Goal: Information Seeking & Learning: Learn about a topic

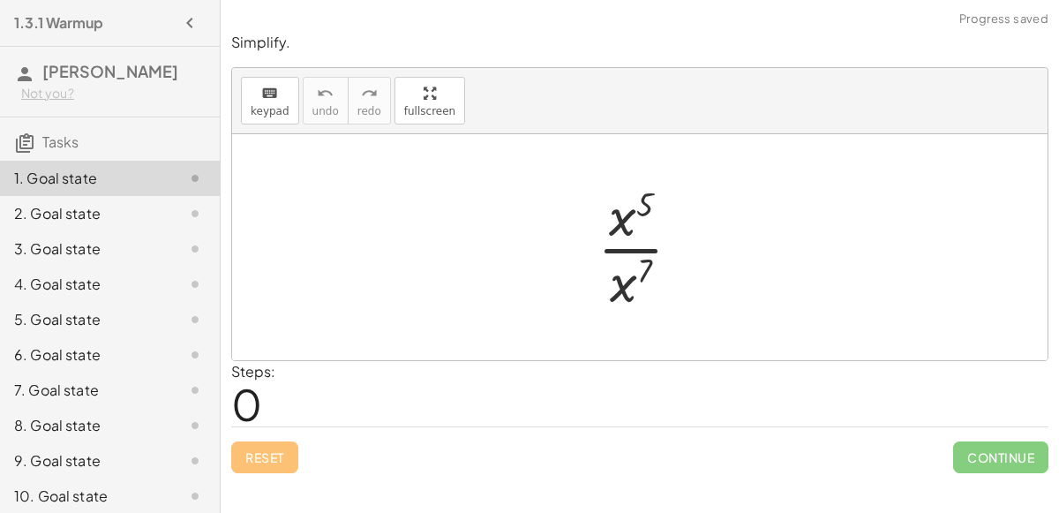
click at [626, 249] on div at bounding box center [646, 247] width 116 height 136
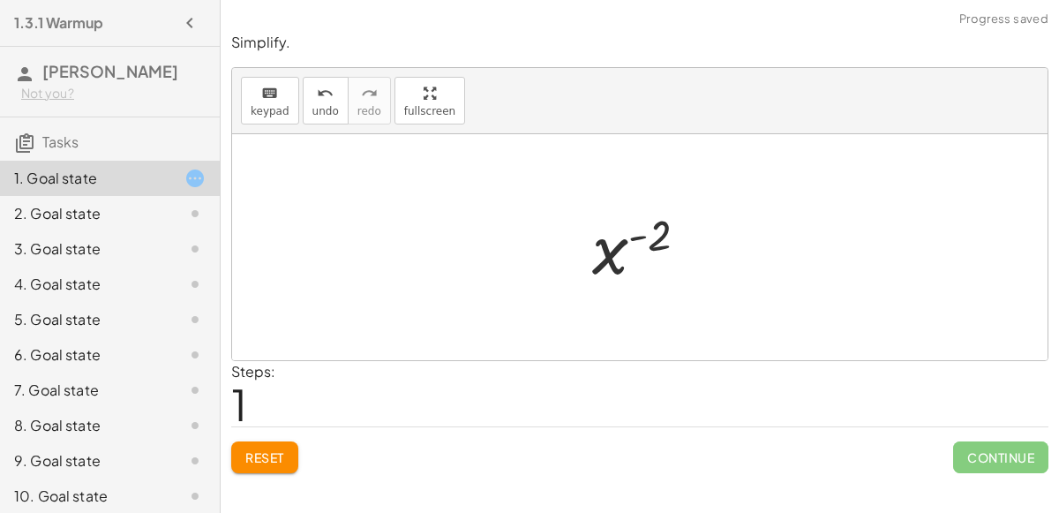
click at [633, 242] on div at bounding box center [647, 247] width 128 height 87
click at [631, 233] on div at bounding box center [647, 247] width 128 height 87
click at [648, 236] on div at bounding box center [647, 247] width 128 height 87
click at [596, 262] on div at bounding box center [647, 247] width 128 height 87
click at [651, 236] on div at bounding box center [647, 247] width 128 height 87
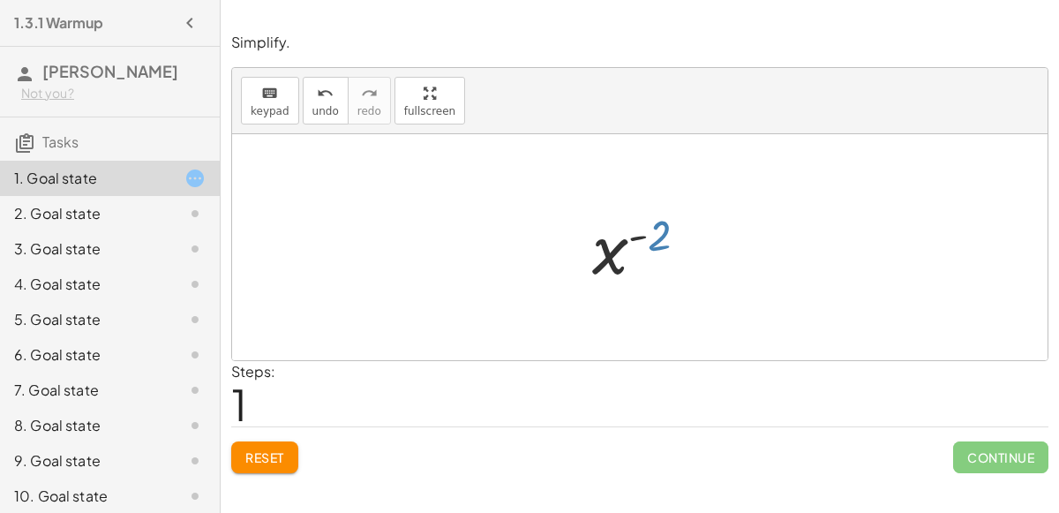
click at [658, 244] on div at bounding box center [647, 247] width 128 height 87
drag, startPoint x: 663, startPoint y: 230, endPoint x: 613, endPoint y: 248, distance: 53.3
click at [613, 248] on div at bounding box center [647, 247] width 128 height 87
drag, startPoint x: 659, startPoint y: 242, endPoint x: 473, endPoint y: 243, distance: 186.2
click at [473, 243] on div "· x 5 · x 7 x ( + 5 − 7 ) ( - 2 ) x ( ) - 2" at bounding box center [639, 247] width 815 height 226
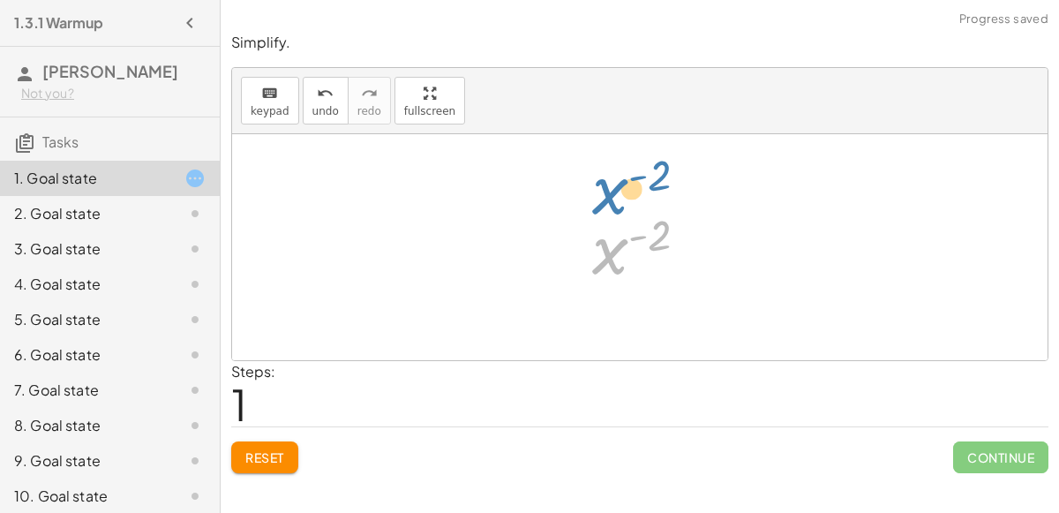
drag, startPoint x: 608, startPoint y: 259, endPoint x: 604, endPoint y: 190, distance: 69.8
click at [604, 190] on div "· x 5 · x 7 x ( + 5 − 7 ) x ( - 2 ) x ( ) - 2" at bounding box center [639, 247] width 815 height 226
drag, startPoint x: 660, startPoint y: 233, endPoint x: 628, endPoint y: 220, distance: 34.4
click at [628, 220] on div at bounding box center [647, 247] width 128 height 87
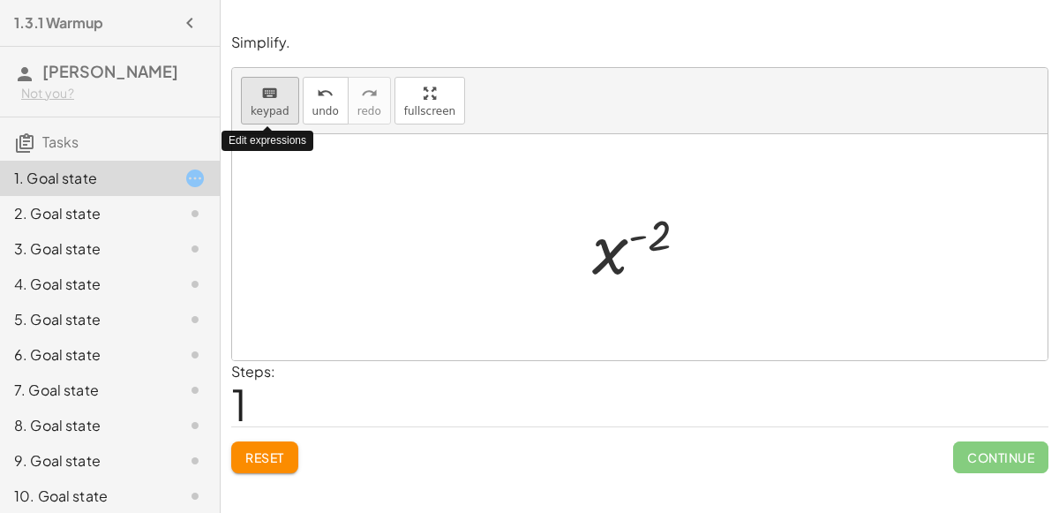
click at [273, 109] on span "keypad" at bounding box center [270, 111] width 39 height 12
click at [611, 262] on div at bounding box center [647, 247] width 128 height 87
click at [653, 238] on div at bounding box center [647, 247] width 128 height 87
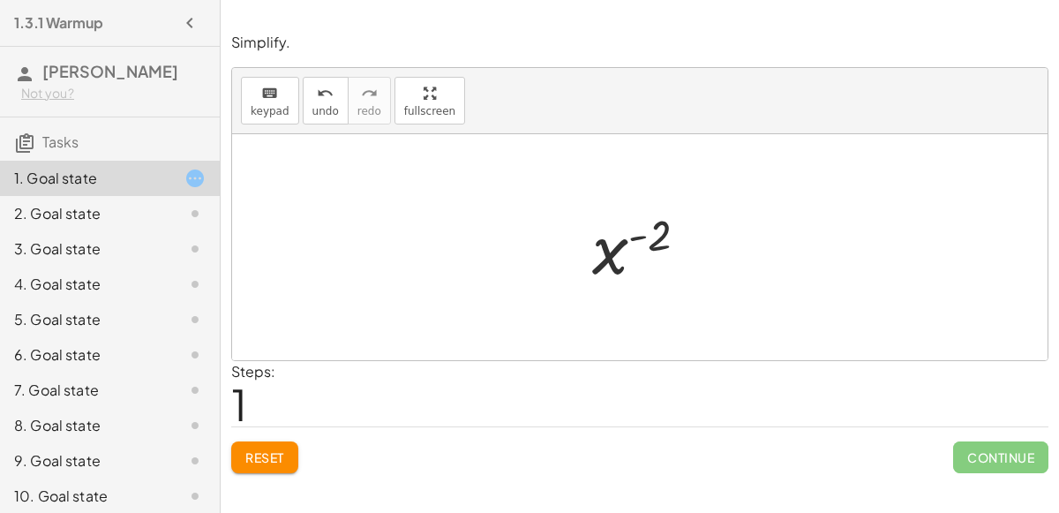
click at [653, 238] on div at bounding box center [647, 247] width 128 height 87
click at [654, 239] on div at bounding box center [647, 247] width 128 height 87
drag, startPoint x: 640, startPoint y: 241, endPoint x: 663, endPoint y: 250, distance: 25.4
click at [663, 250] on div at bounding box center [647, 247] width 128 height 87
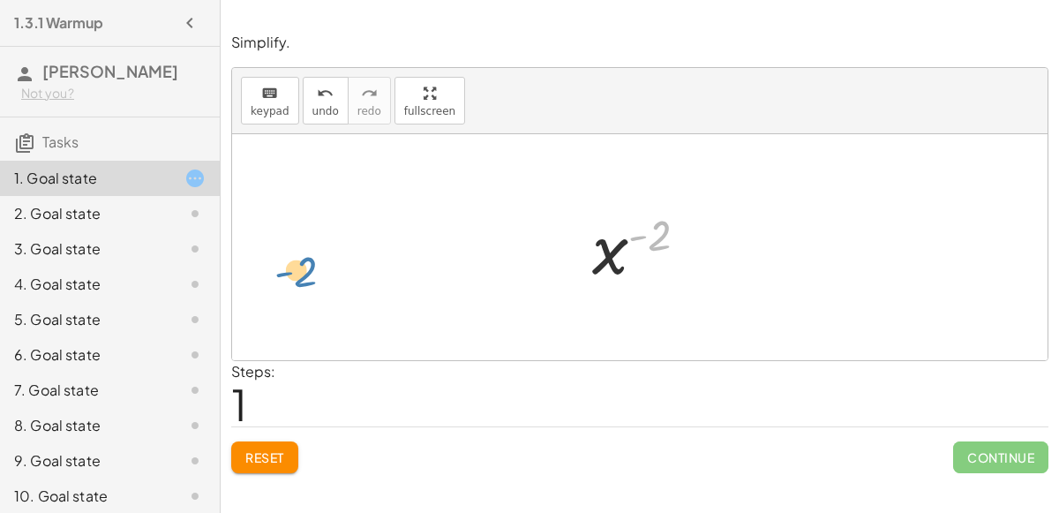
drag, startPoint x: 633, startPoint y: 237, endPoint x: 277, endPoint y: 275, distance: 357.6
click at [277, 275] on div "· x 5 · x 7 x ( + 5 − 7 ) - ( 2 ) x ( ) - 2" at bounding box center [639, 247] width 815 height 226
click at [291, 454] on button "Reset" at bounding box center [264, 457] width 67 height 32
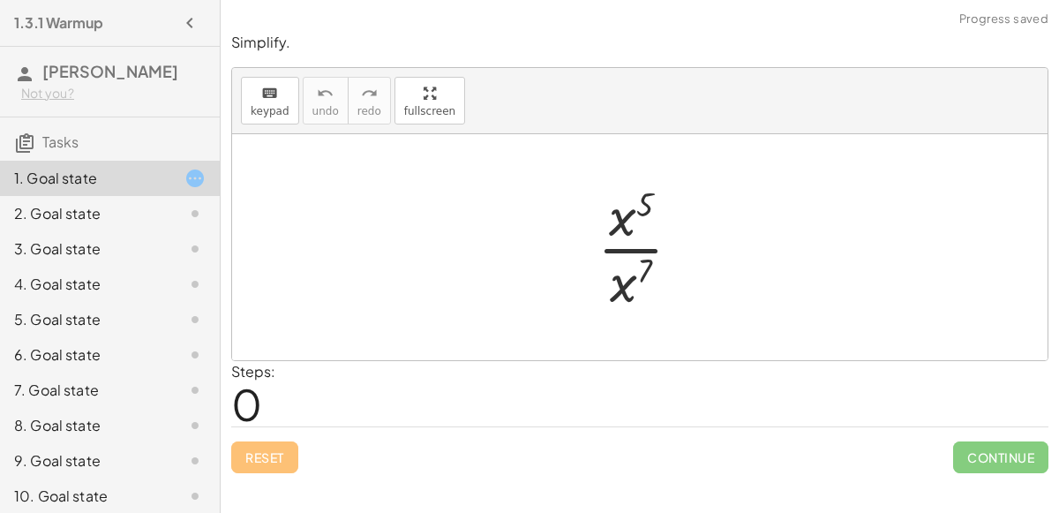
click at [641, 269] on div at bounding box center [646, 247] width 116 height 136
click at [624, 250] on div at bounding box center [646, 247] width 116 height 136
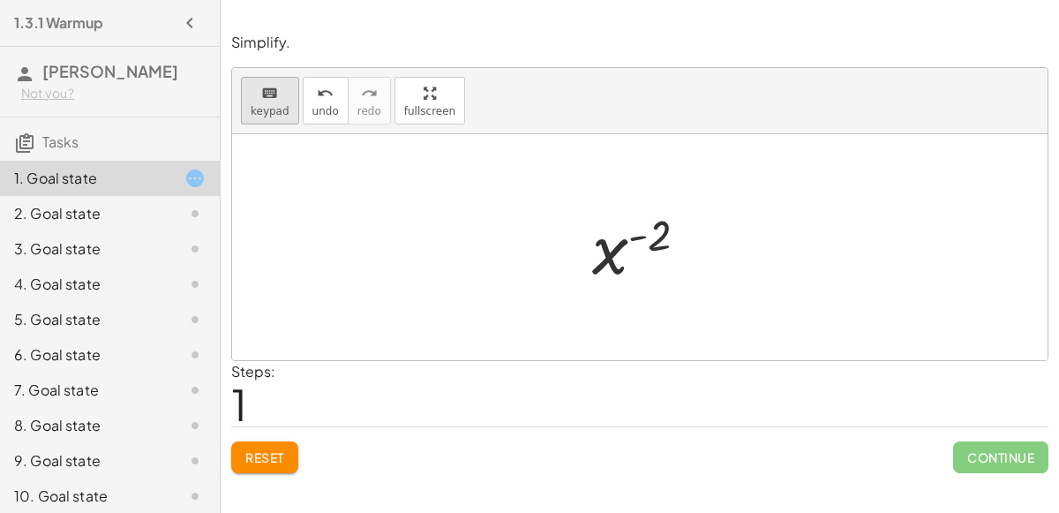
click at [266, 110] on span "keypad" at bounding box center [270, 111] width 39 height 12
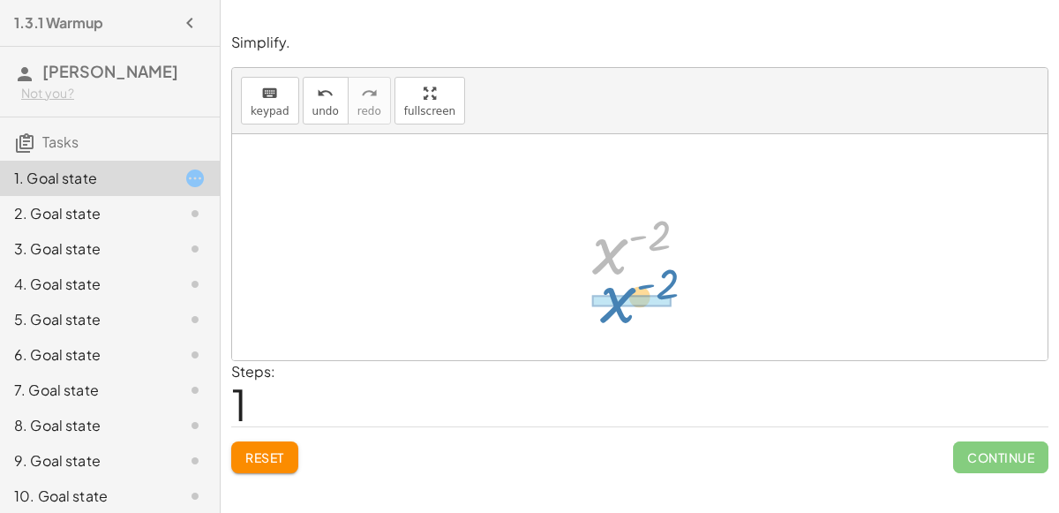
drag, startPoint x: 609, startPoint y: 252, endPoint x: 617, endPoint y: 303, distance: 50.9
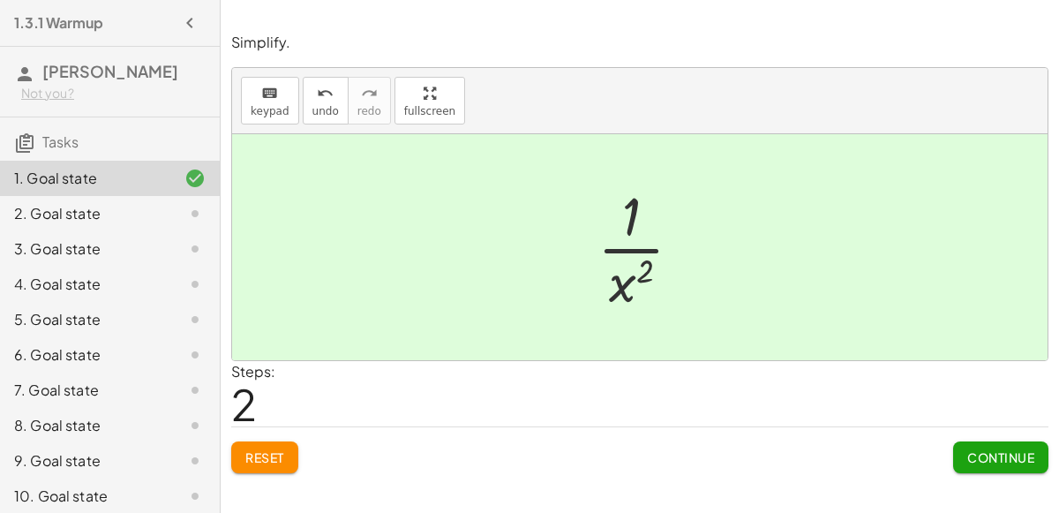
click at [982, 454] on span "Continue" at bounding box center [1000, 457] width 67 height 16
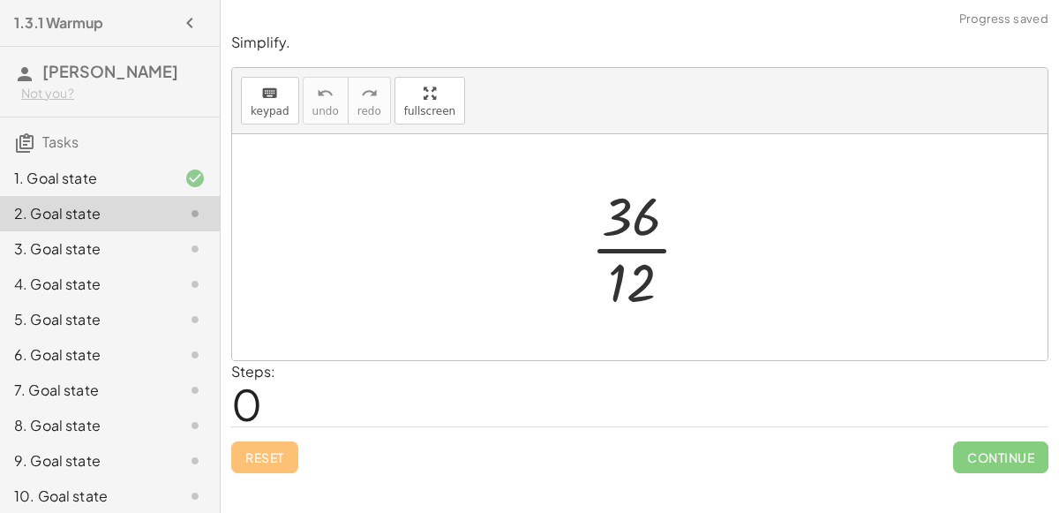
click at [628, 247] on div at bounding box center [646, 247] width 131 height 136
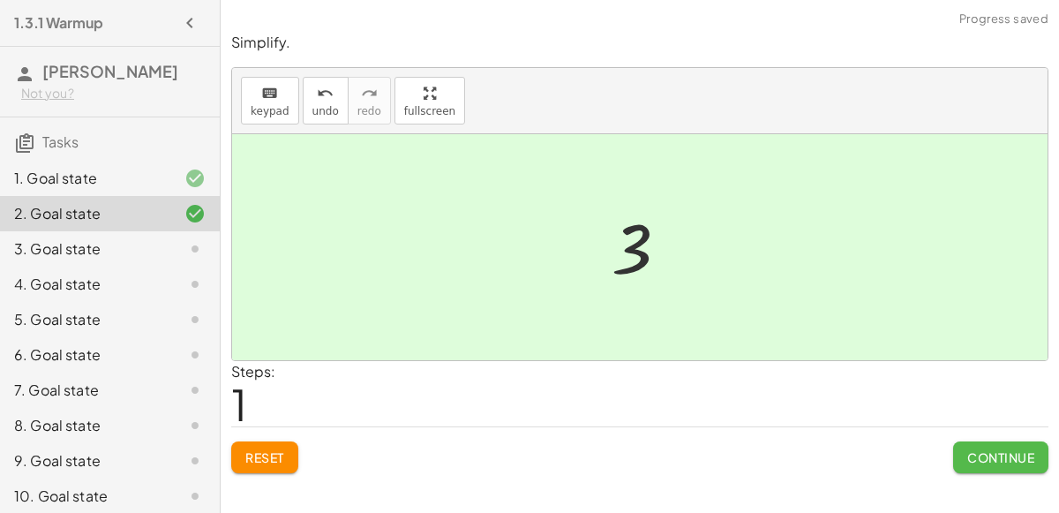
click at [992, 454] on span "Continue" at bounding box center [1000, 457] width 67 height 16
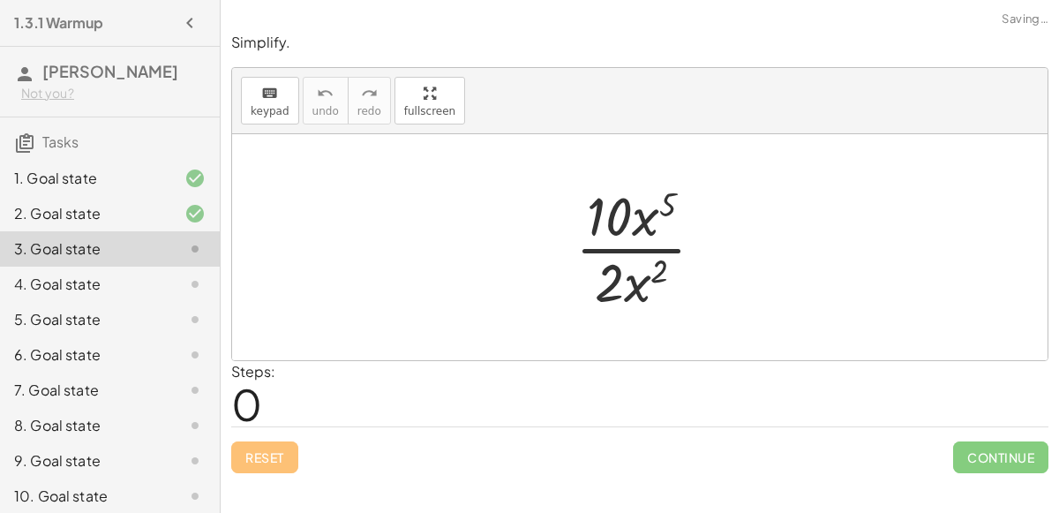
click at [606, 228] on div at bounding box center [646, 247] width 161 height 136
drag, startPoint x: 589, startPoint y: 212, endPoint x: 591, endPoint y: 287, distance: 75.0
click at [591, 287] on div at bounding box center [646, 247] width 161 height 136
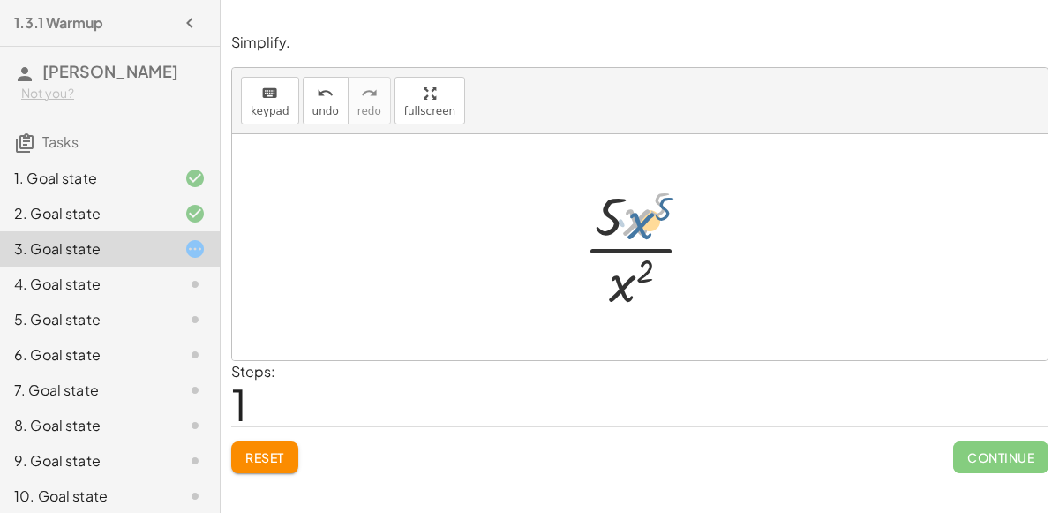
click at [640, 225] on div at bounding box center [646, 247] width 144 height 136
drag, startPoint x: 640, startPoint y: 225, endPoint x: 627, endPoint y: 299, distance: 75.1
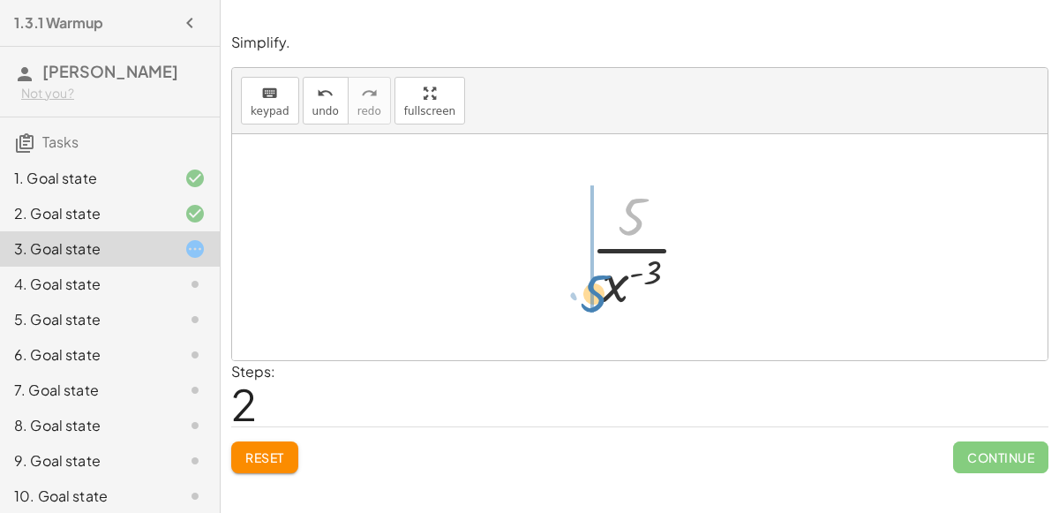
drag, startPoint x: 628, startPoint y: 224, endPoint x: 590, endPoint y: 301, distance: 85.6
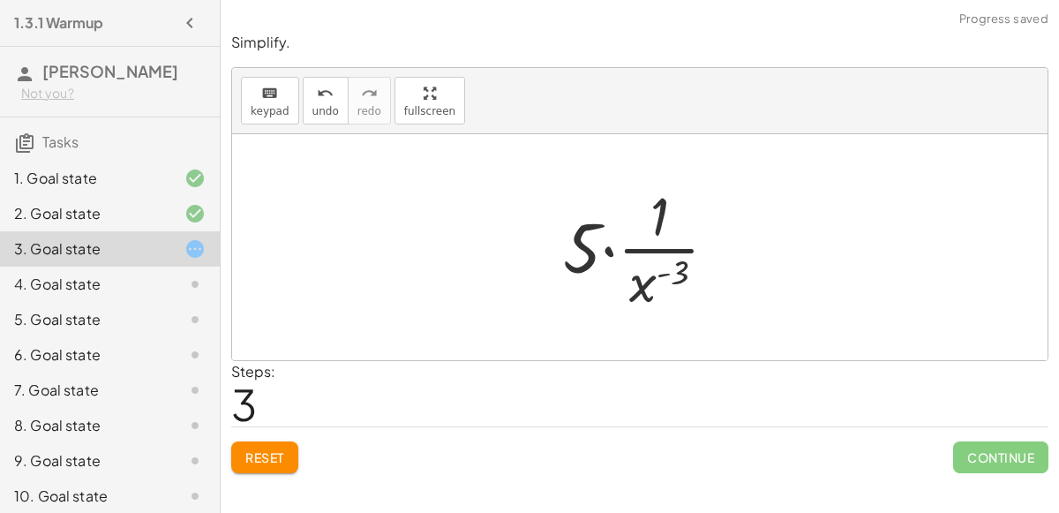
click at [611, 244] on div at bounding box center [647, 247] width 186 height 136
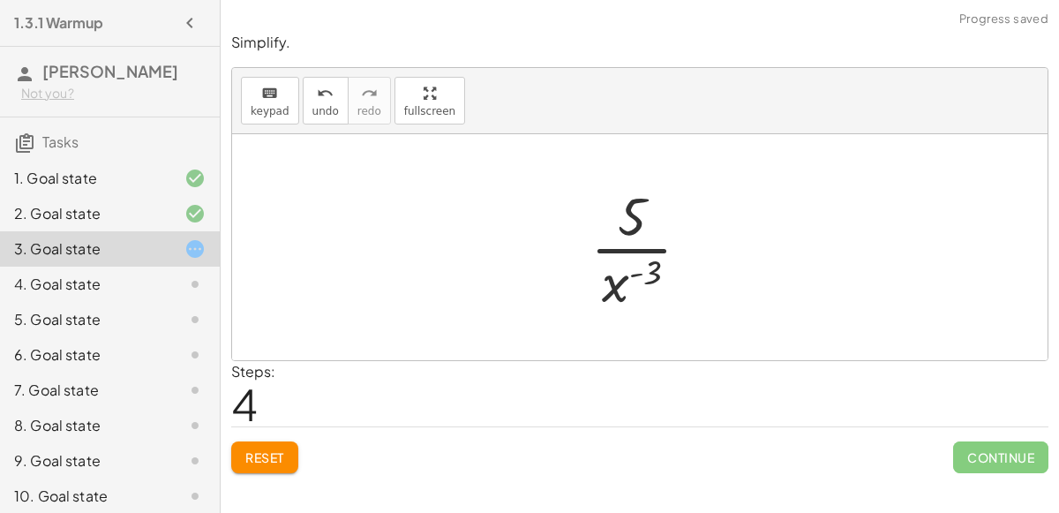
click at [591, 285] on div at bounding box center [646, 247] width 131 height 136
drag, startPoint x: 653, startPoint y: 271, endPoint x: 669, endPoint y: 198, distance: 74.9
click at [669, 198] on div at bounding box center [646, 247] width 131 height 136
drag, startPoint x: 615, startPoint y: 292, endPoint x: 663, endPoint y: 220, distance: 86.6
click at [663, 220] on div at bounding box center [646, 247] width 131 height 136
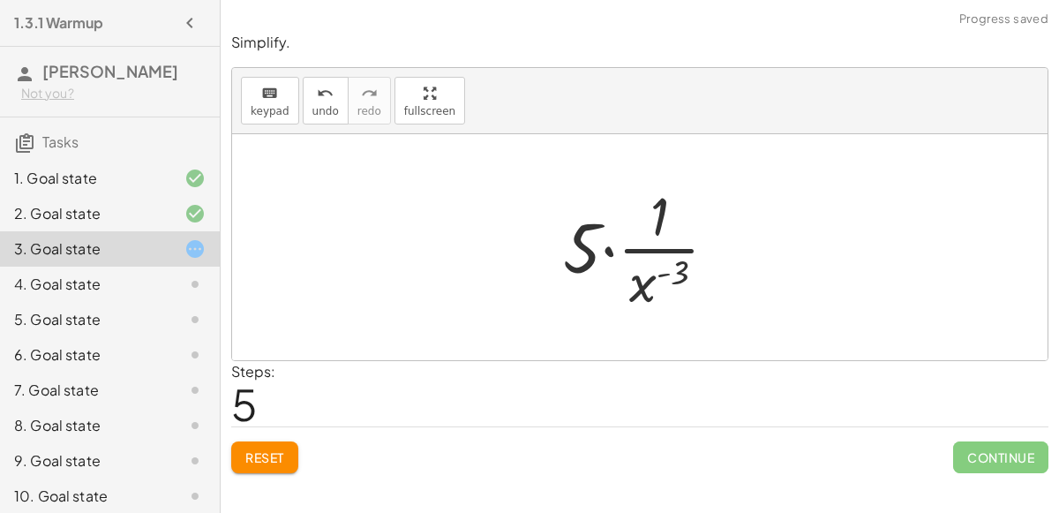
click at [264, 446] on button "Reset" at bounding box center [264, 457] width 67 height 32
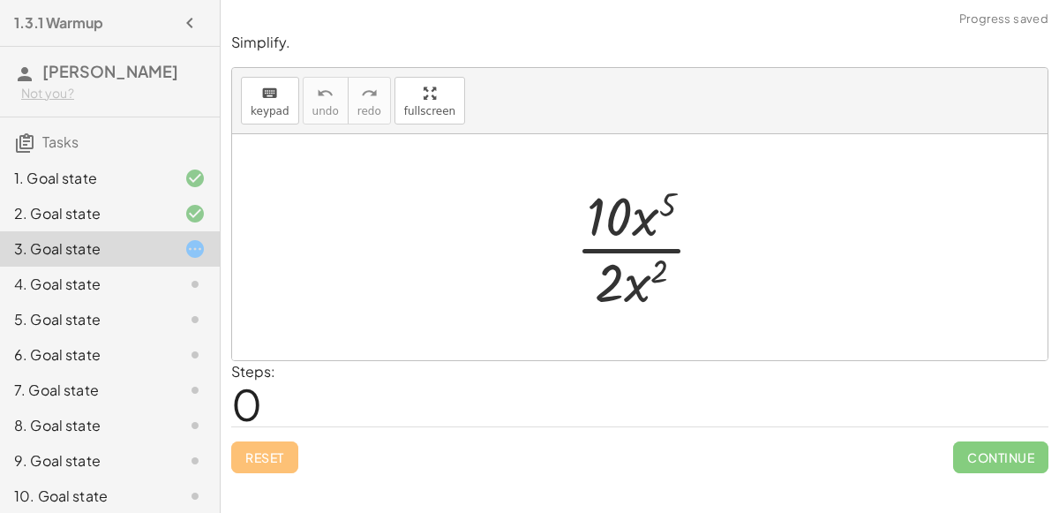
click at [624, 243] on div at bounding box center [646, 247] width 161 height 136
click at [607, 220] on div at bounding box center [646, 247] width 161 height 136
drag, startPoint x: 610, startPoint y: 265, endPoint x: 610, endPoint y: 205, distance: 60.0
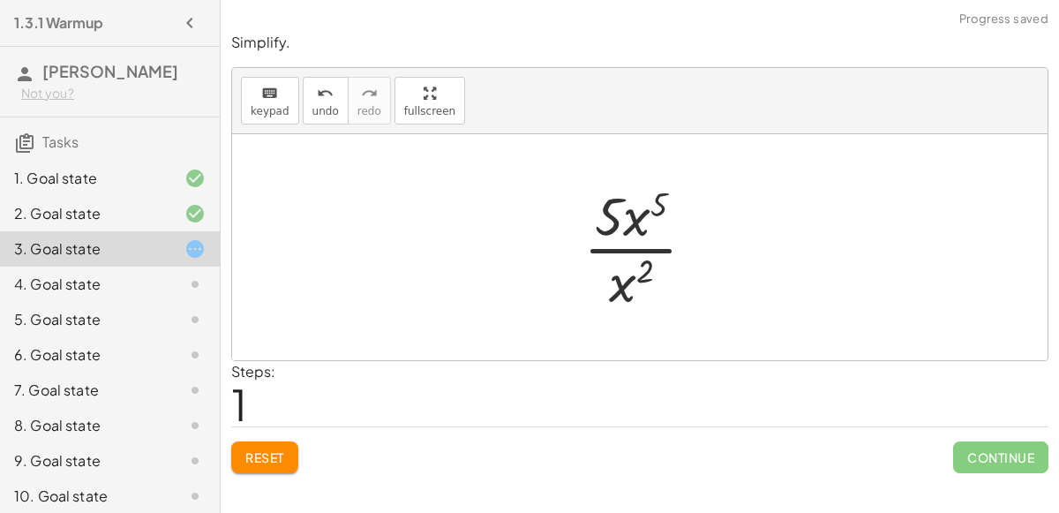
click at [633, 219] on div at bounding box center [646, 247] width 144 height 136
click at [641, 215] on div at bounding box center [646, 247] width 144 height 136
drag, startPoint x: 623, startPoint y: 282, endPoint x: 650, endPoint y: 206, distance: 80.7
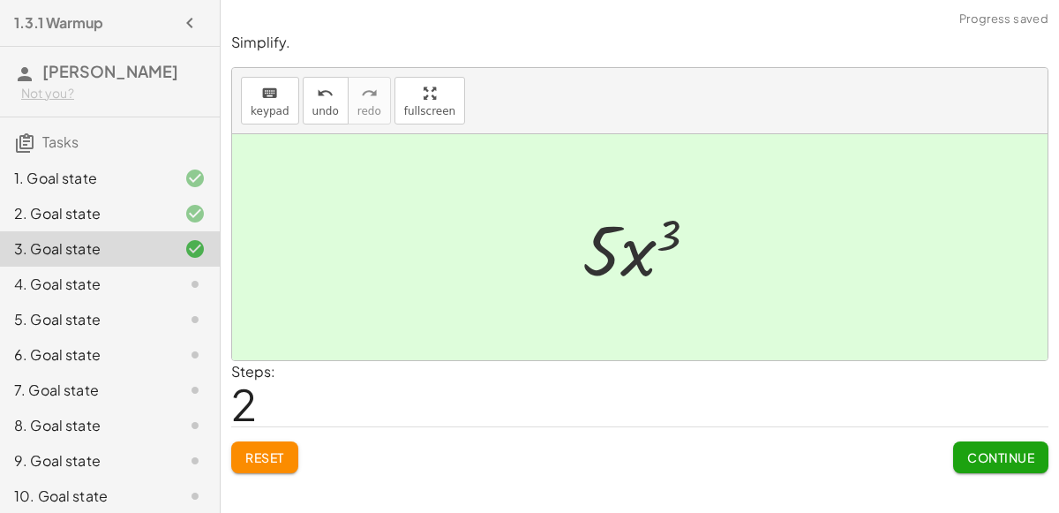
click at [977, 473] on div "Simplify. keyboard keypad undo undo redo redo fullscreen · 10 · x 5 · 2 · x 2 ·…" at bounding box center [640, 252] width 838 height 461
click at [990, 459] on span "Continue" at bounding box center [1000, 457] width 67 height 16
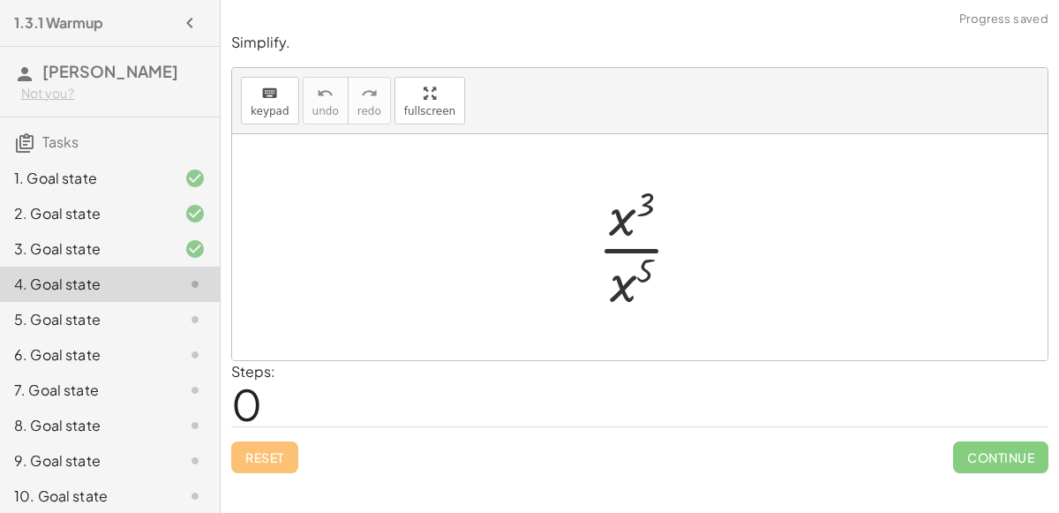
click at [623, 250] on div at bounding box center [646, 247] width 116 height 136
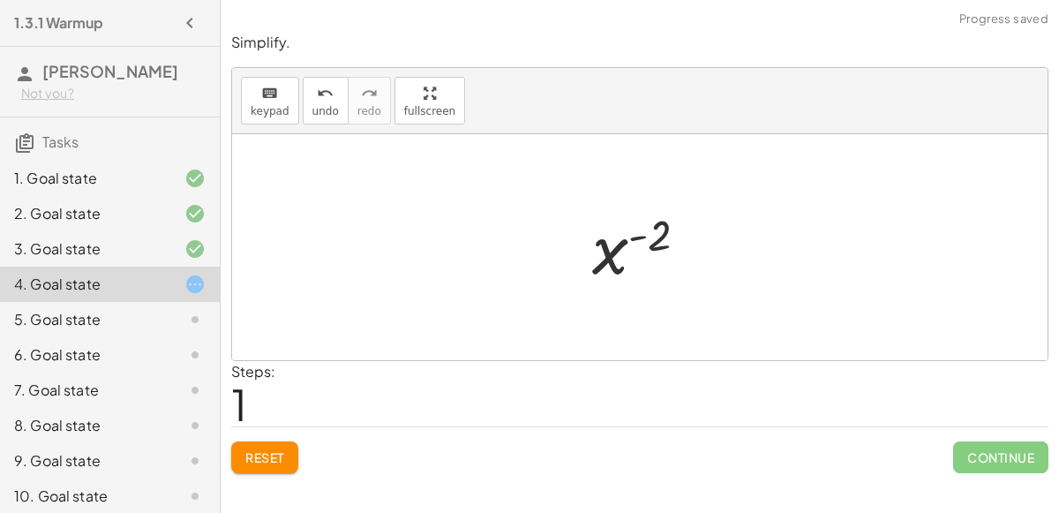
click at [285, 448] on button "Reset" at bounding box center [264, 457] width 67 height 32
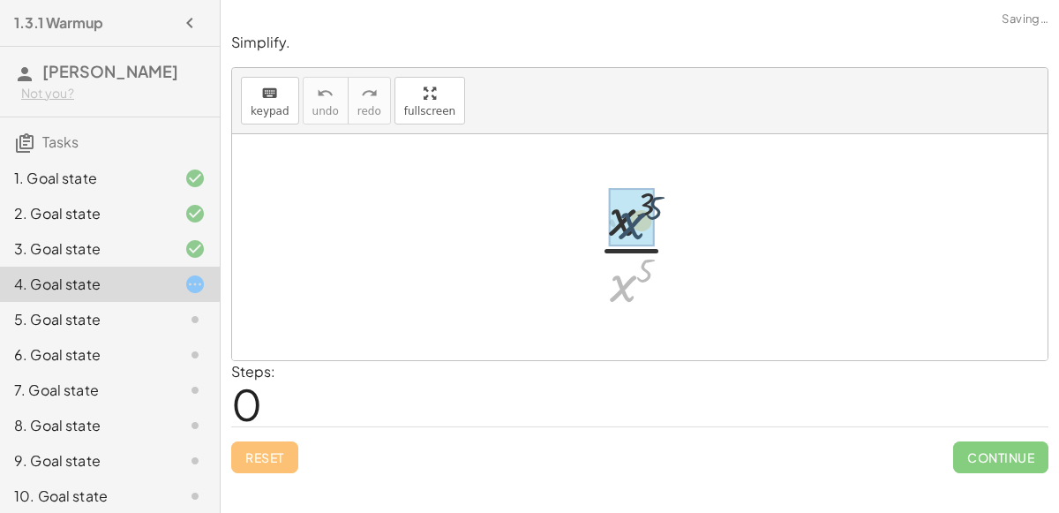
drag, startPoint x: 621, startPoint y: 286, endPoint x: 629, endPoint y: 221, distance: 64.9
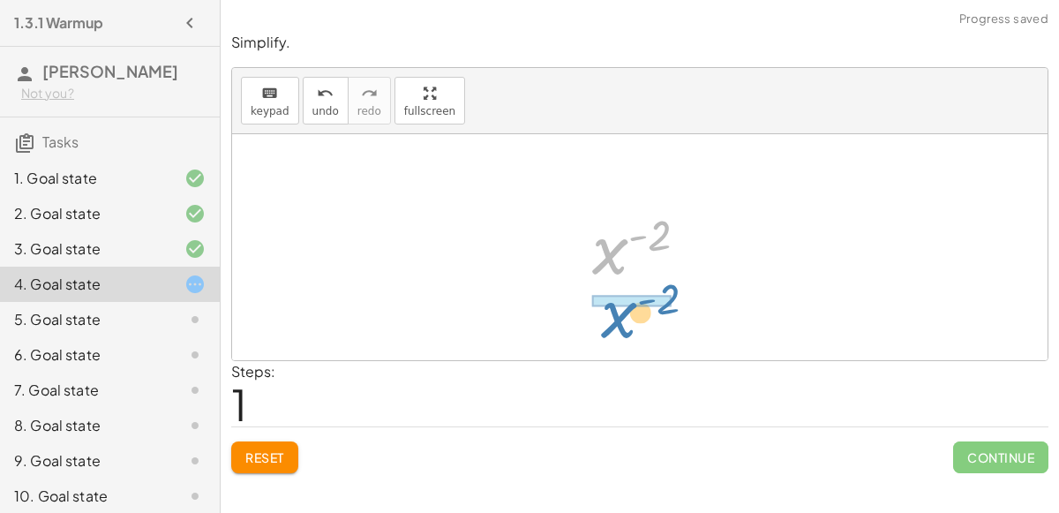
drag, startPoint x: 614, startPoint y: 253, endPoint x: 623, endPoint y: 317, distance: 64.1
click at [623, 317] on div "· x 3 · x 5 x ( + 3 − 5 ) x ( - 2 ) x ( ) - 2" at bounding box center [639, 247] width 815 height 226
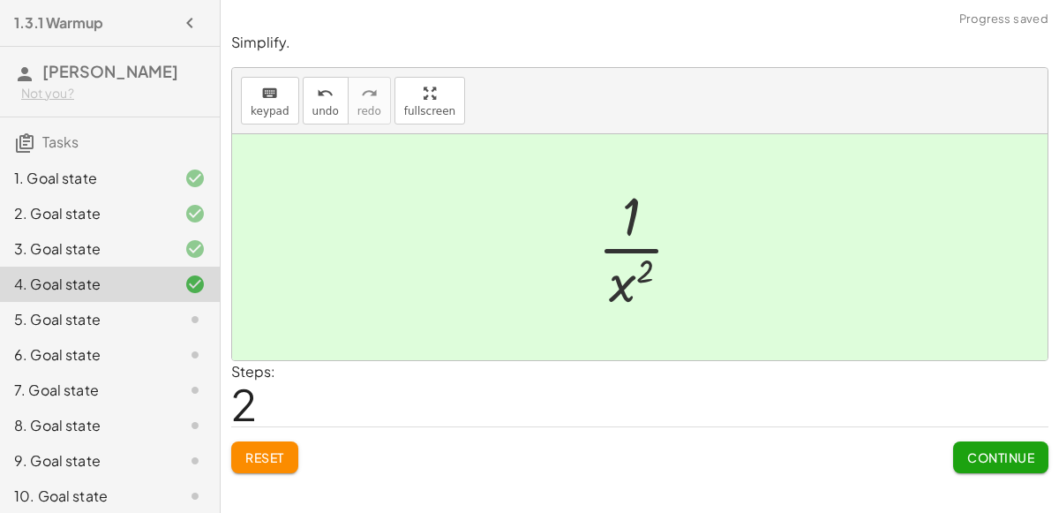
click at [982, 446] on button "Continue" at bounding box center [1000, 457] width 95 height 32
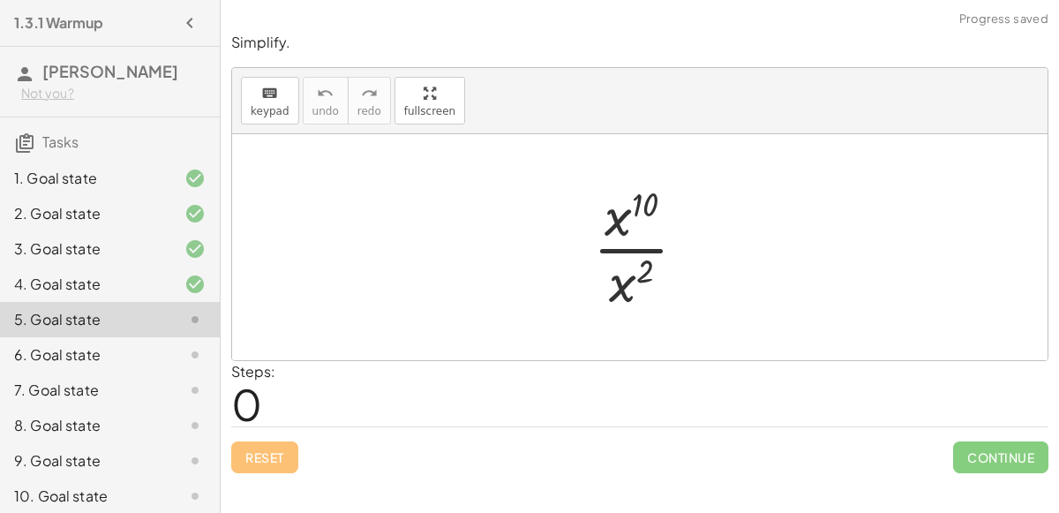
click at [626, 246] on div at bounding box center [646, 247] width 125 height 136
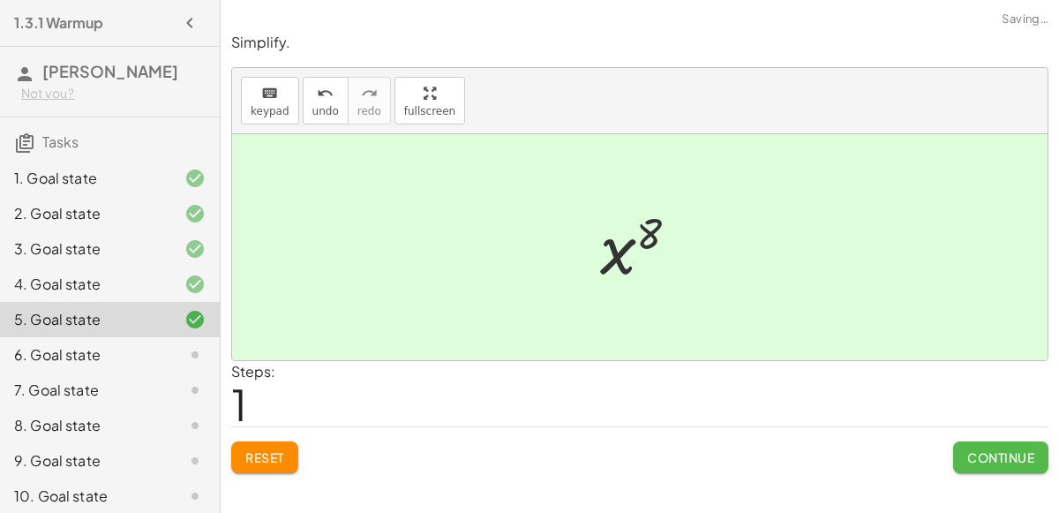
click at [983, 449] on span "Continue" at bounding box center [1000, 457] width 67 height 16
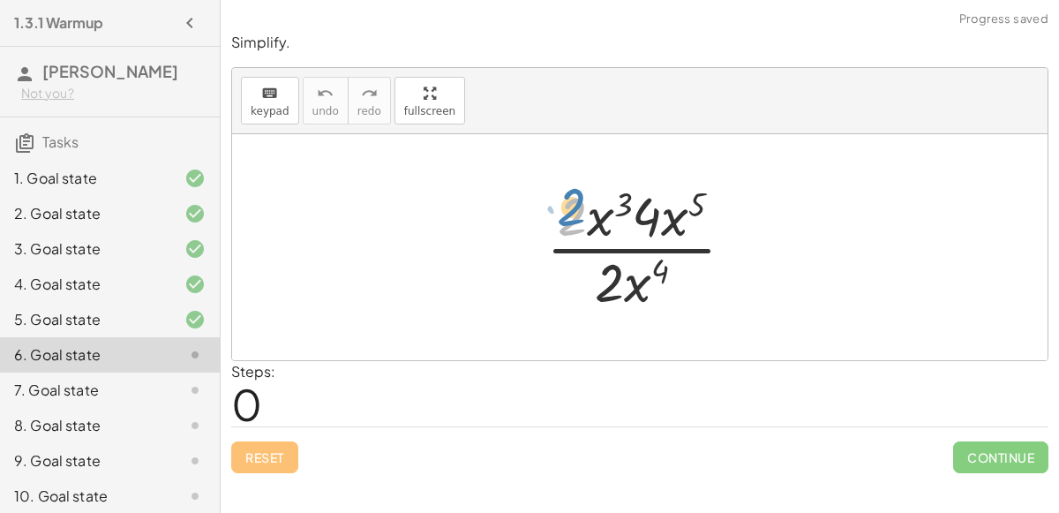
click at [580, 222] on div at bounding box center [647, 247] width 220 height 136
drag, startPoint x: 603, startPoint y: 274, endPoint x: 559, endPoint y: 214, distance: 74.0
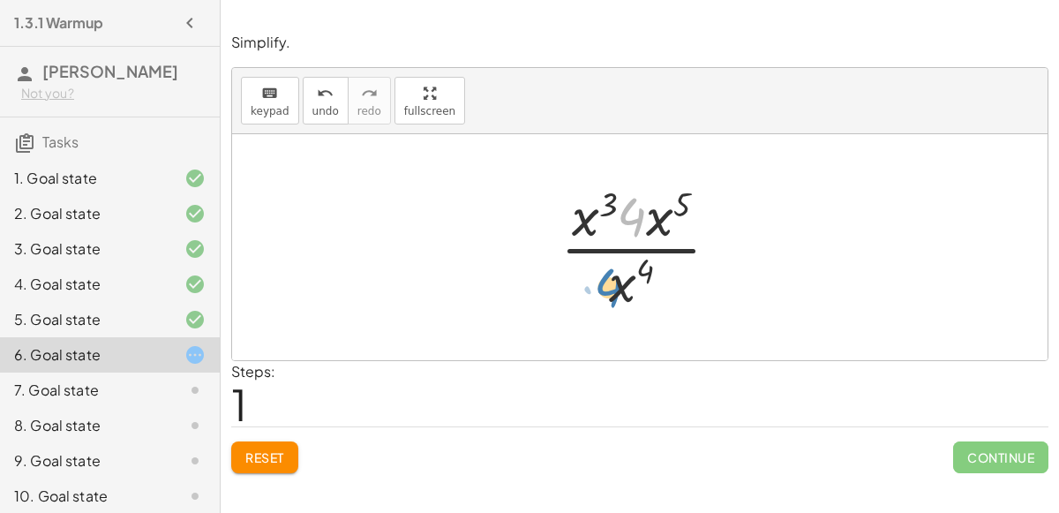
drag, startPoint x: 634, startPoint y: 221, endPoint x: 610, endPoint y: 295, distance: 77.3
click at [610, 295] on div at bounding box center [646, 247] width 191 height 136
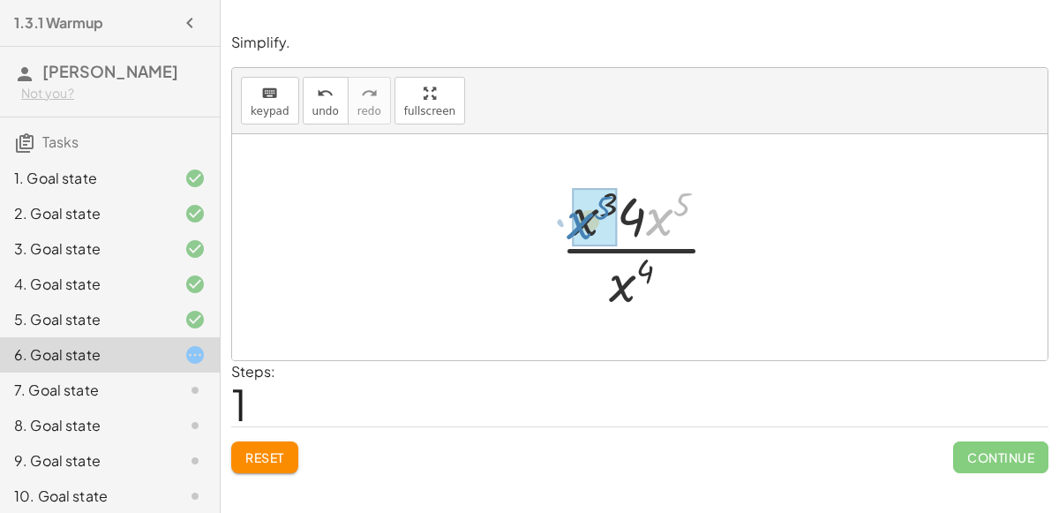
drag, startPoint x: 658, startPoint y: 220, endPoint x: 579, endPoint y: 223, distance: 79.5
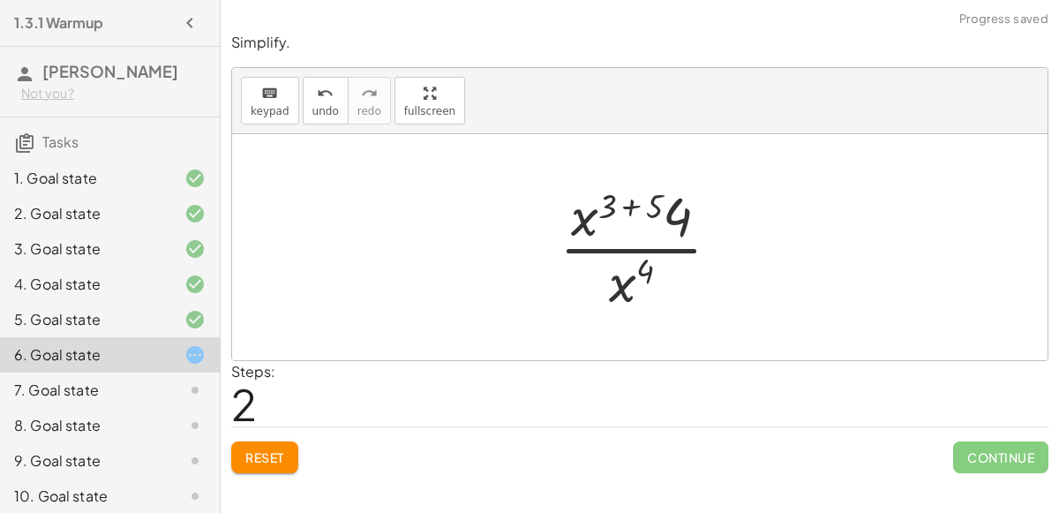
click at [630, 208] on div at bounding box center [647, 247] width 192 height 136
drag, startPoint x: 656, startPoint y: 225, endPoint x: 578, endPoint y: 226, distance: 78.5
click at [578, 226] on div at bounding box center [646, 247] width 147 height 136
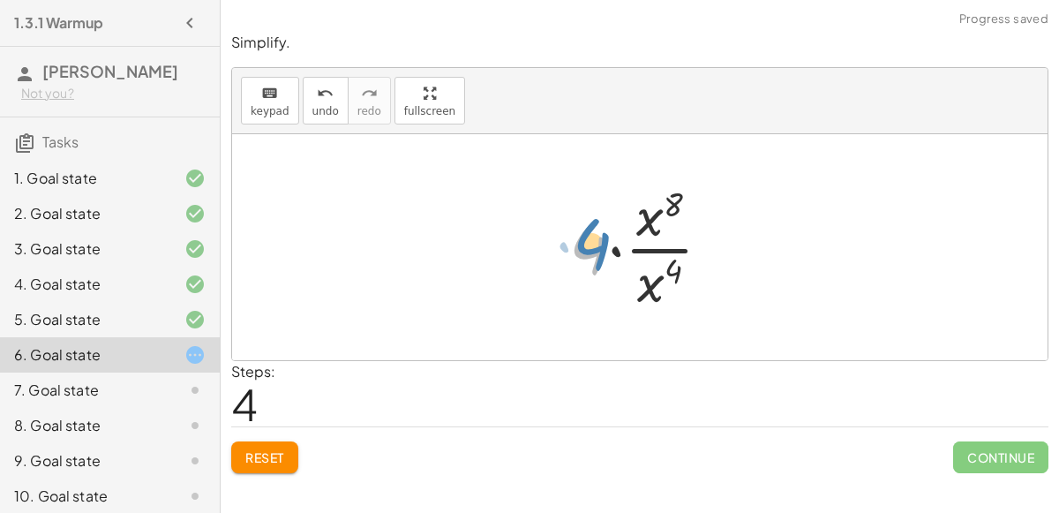
click at [599, 243] on div at bounding box center [647, 247] width 174 height 136
click at [651, 221] on div at bounding box center [647, 247] width 174 height 136
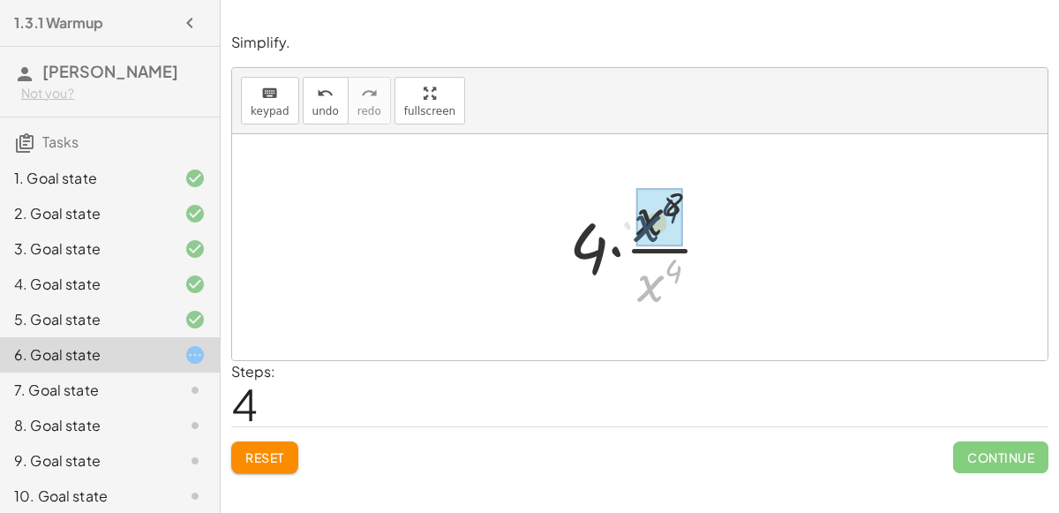
drag, startPoint x: 651, startPoint y: 295, endPoint x: 647, endPoint y: 234, distance: 61.0
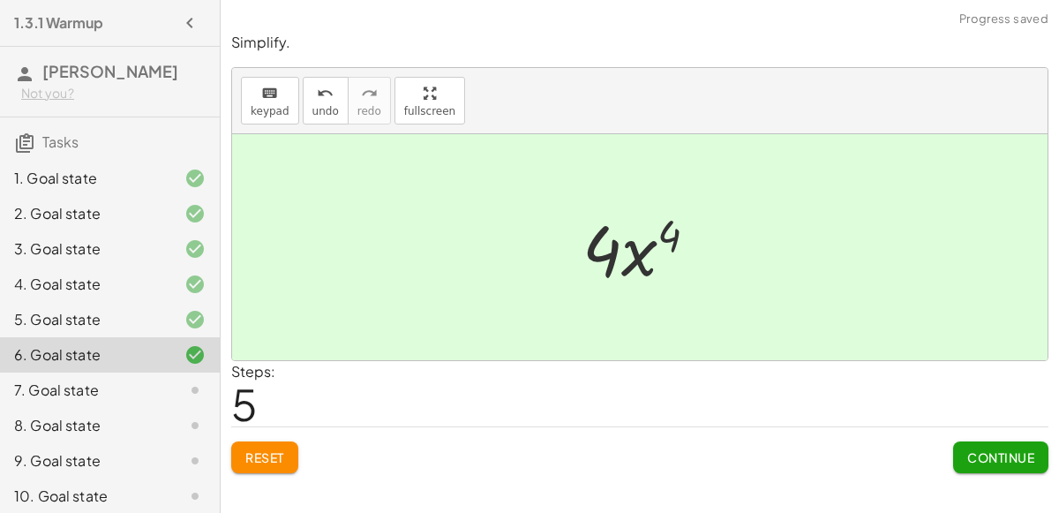
click at [996, 456] on span "Continue" at bounding box center [1000, 457] width 67 height 16
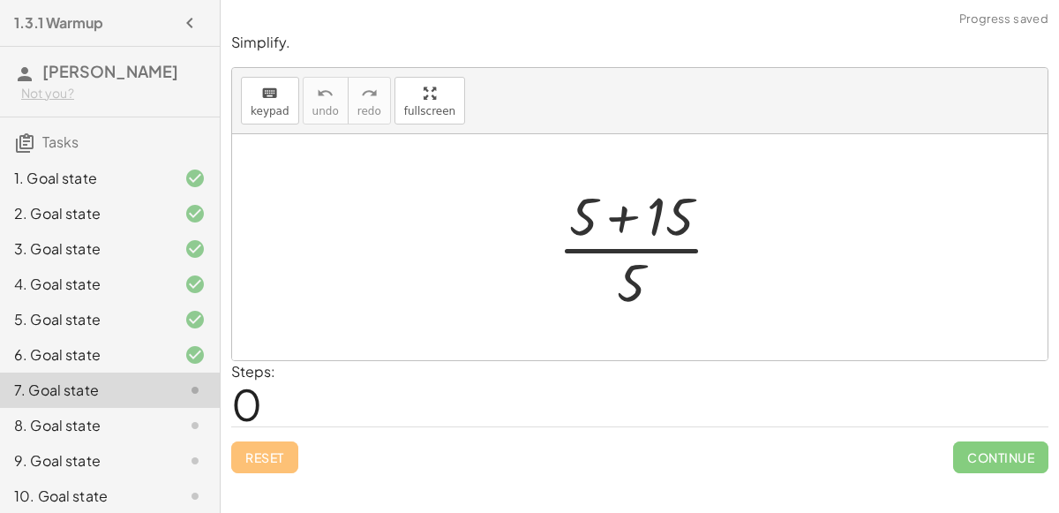
click at [624, 222] on div at bounding box center [647, 247] width 196 height 136
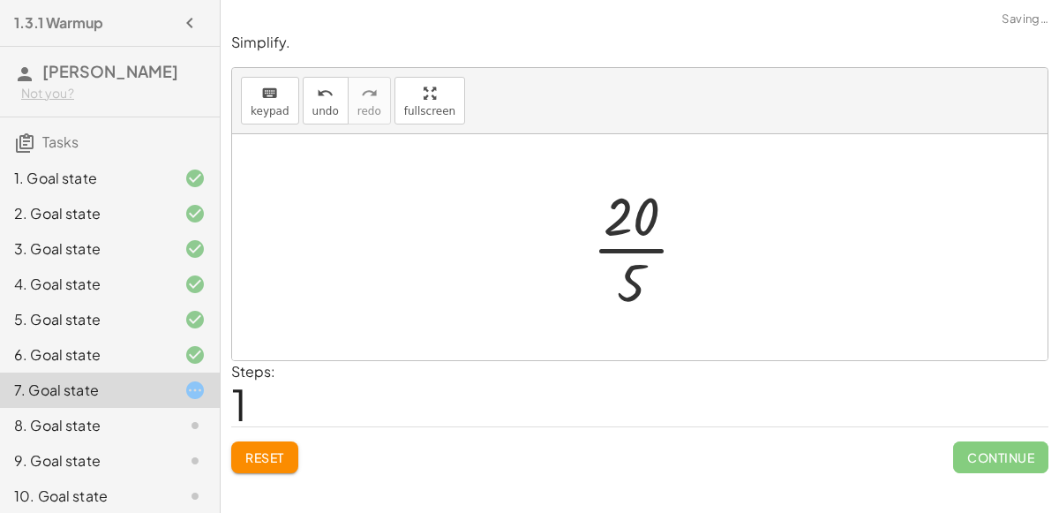
click at [627, 249] on div at bounding box center [646, 247] width 127 height 136
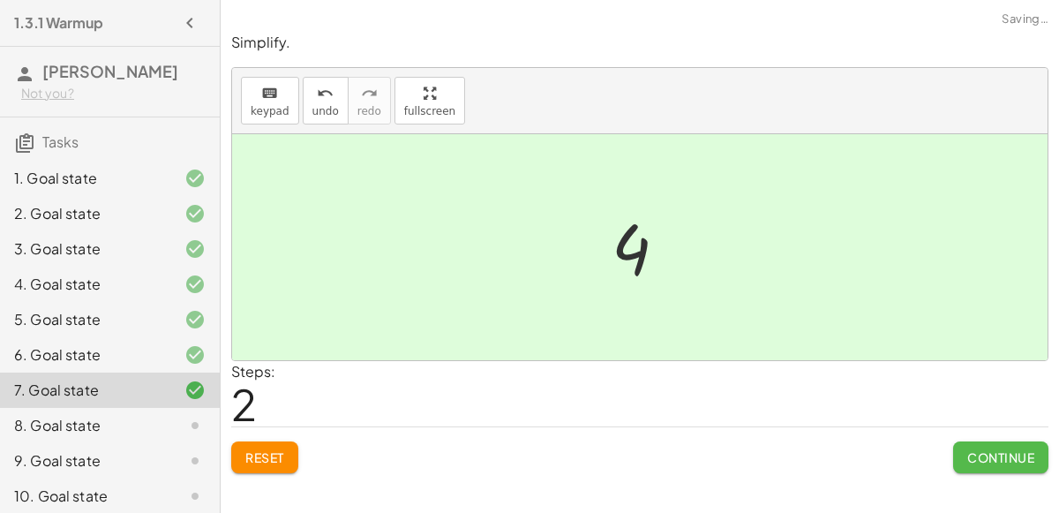
click at [974, 462] on button "Continue" at bounding box center [1000, 457] width 95 height 32
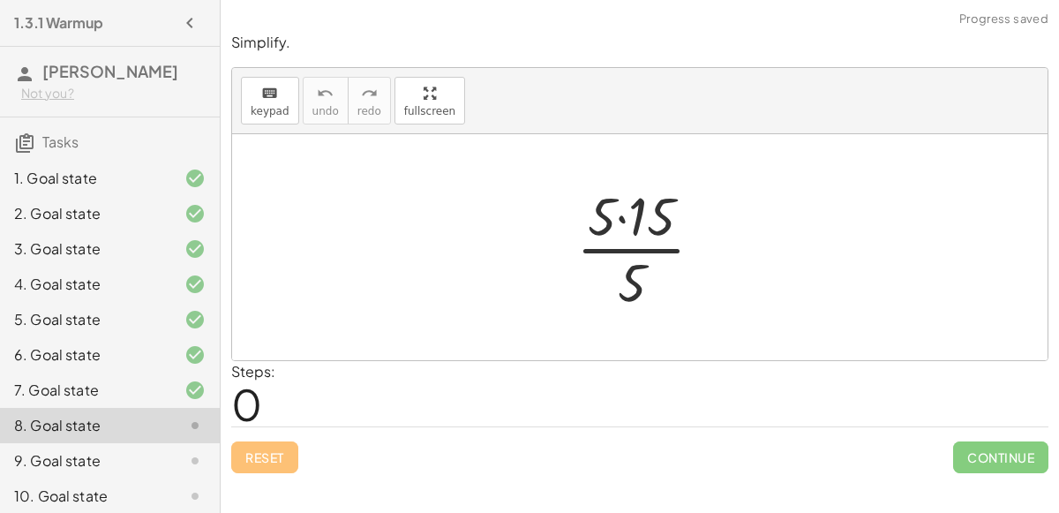
click at [619, 218] on div at bounding box center [646, 247] width 159 height 136
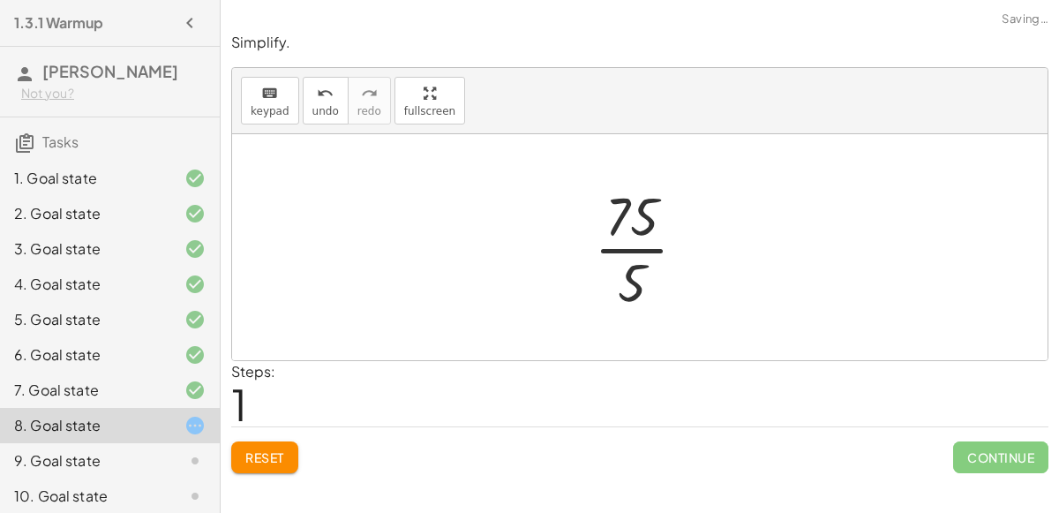
click at [624, 246] on div at bounding box center [647, 247] width 124 height 136
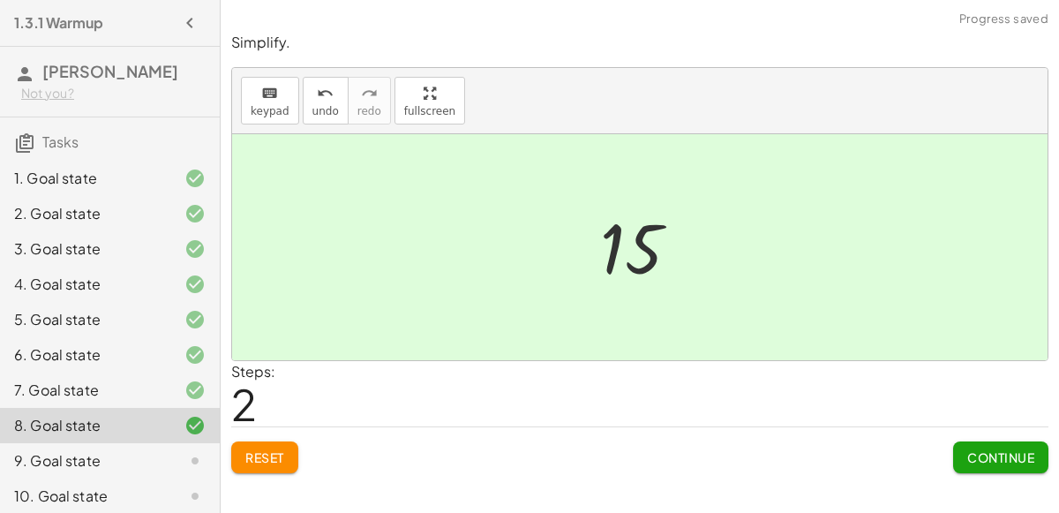
click at [996, 459] on span "Continue" at bounding box center [1000, 457] width 67 height 16
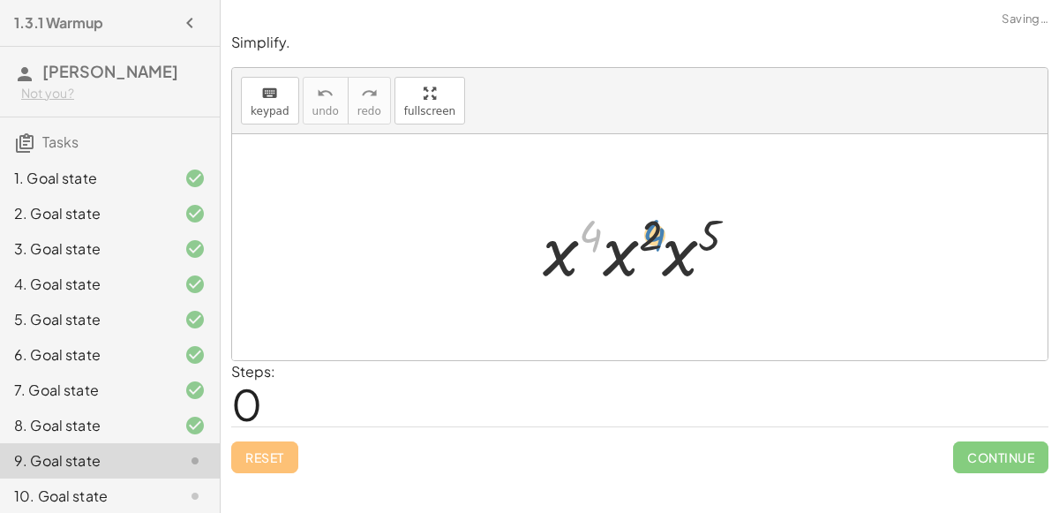
drag, startPoint x: 594, startPoint y: 235, endPoint x: 657, endPoint y: 234, distance: 63.5
click at [657, 234] on div at bounding box center [647, 247] width 227 height 91
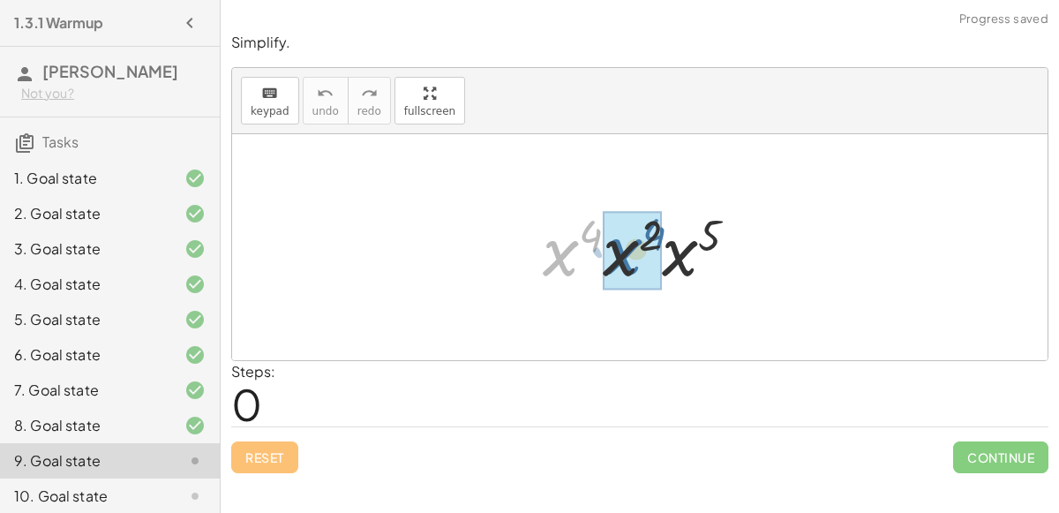
drag, startPoint x: 561, startPoint y: 260, endPoint x: 625, endPoint y: 259, distance: 63.5
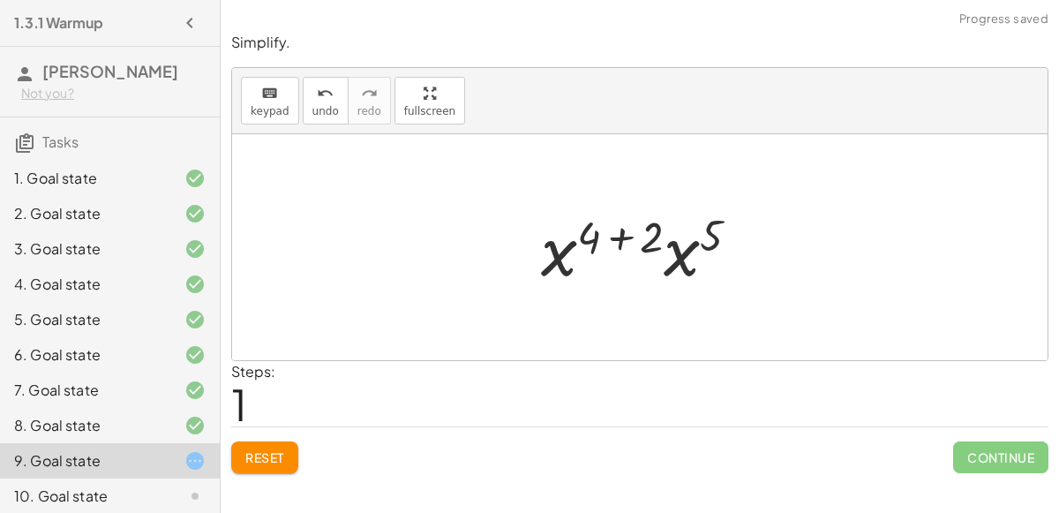
click at [616, 234] on div at bounding box center [647, 247] width 230 height 91
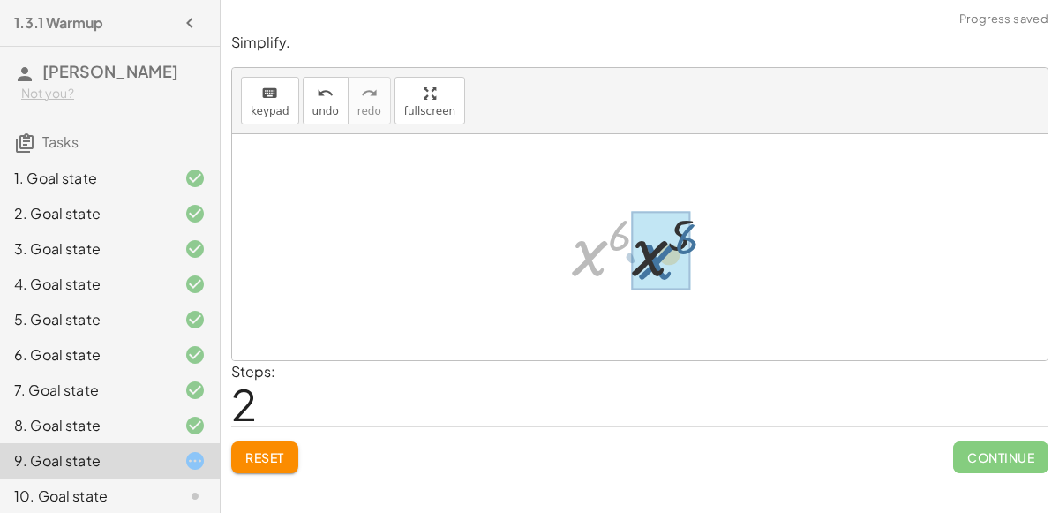
drag, startPoint x: 587, startPoint y: 252, endPoint x: 654, endPoint y: 256, distance: 67.1
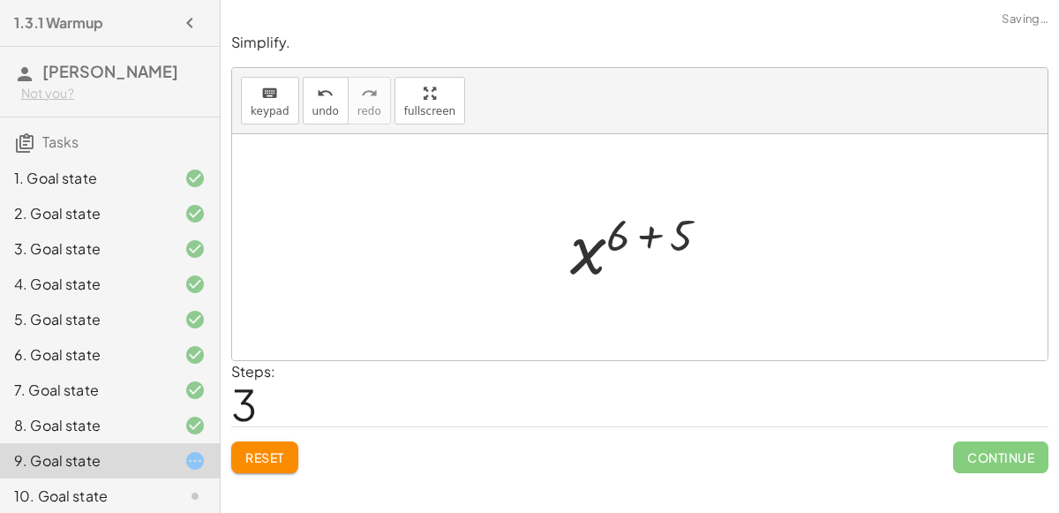
click at [648, 237] on div at bounding box center [646, 247] width 170 height 87
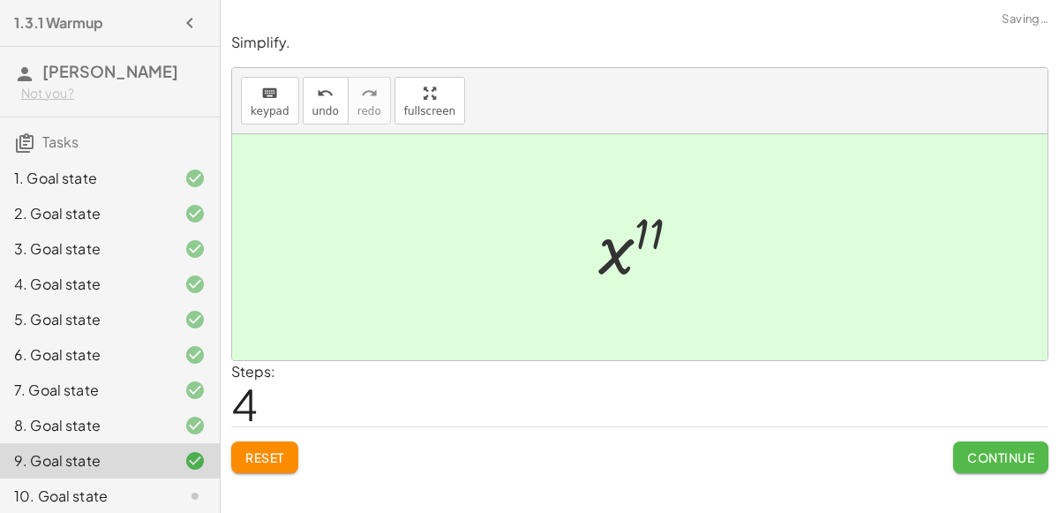
click at [958, 445] on button "Continue" at bounding box center [1000, 457] width 95 height 32
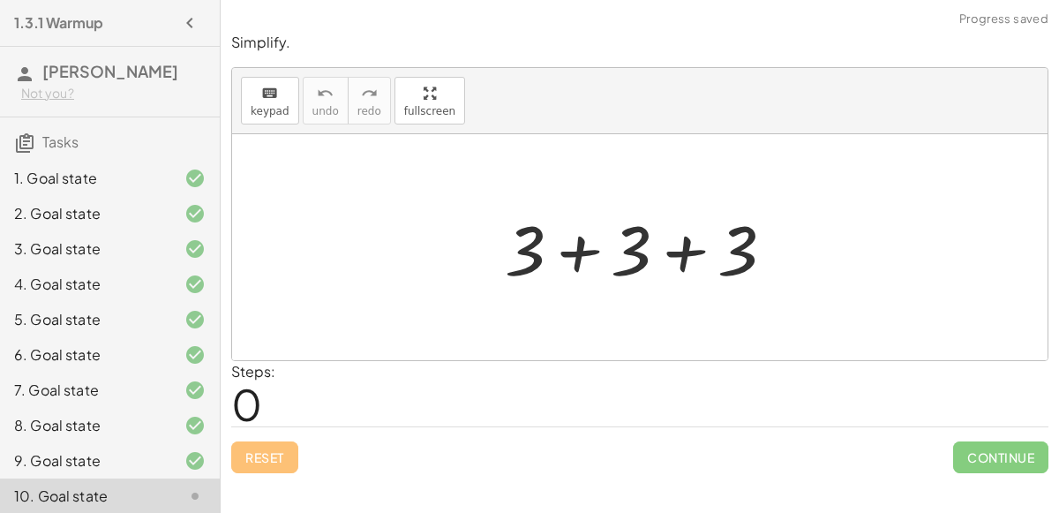
click at [586, 248] on div at bounding box center [646, 247] width 301 height 91
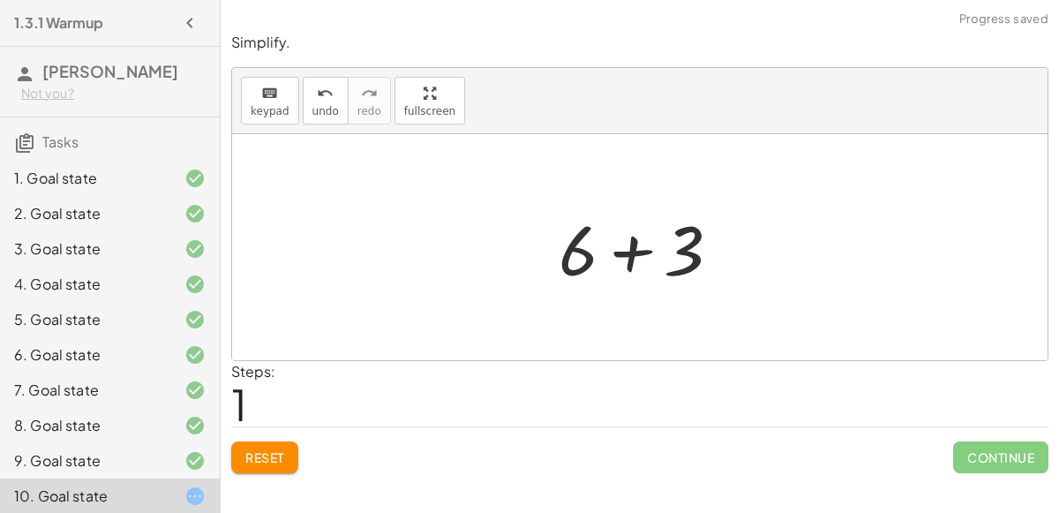
click at [623, 250] on div at bounding box center [647, 247] width 194 height 91
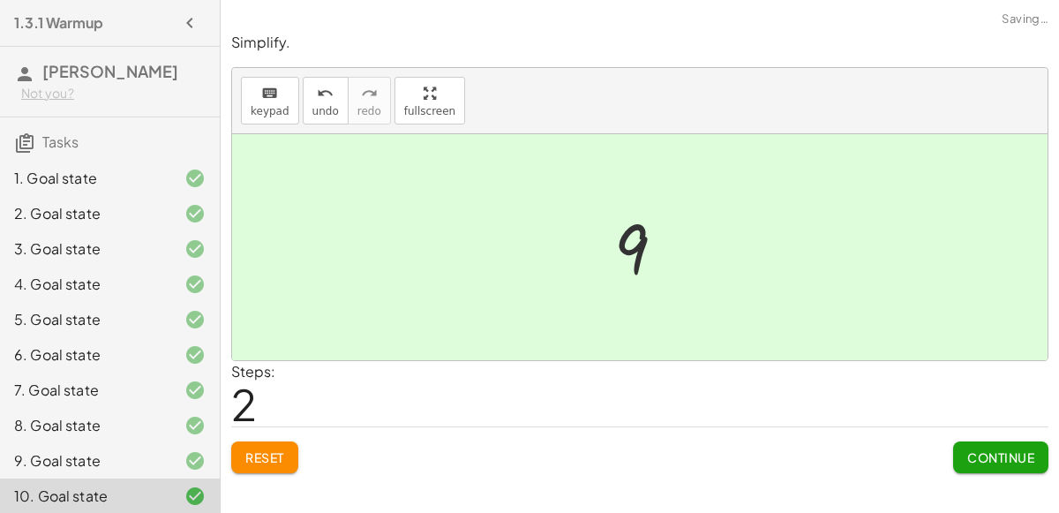
click at [997, 458] on span "Continue" at bounding box center [1000, 457] width 67 height 16
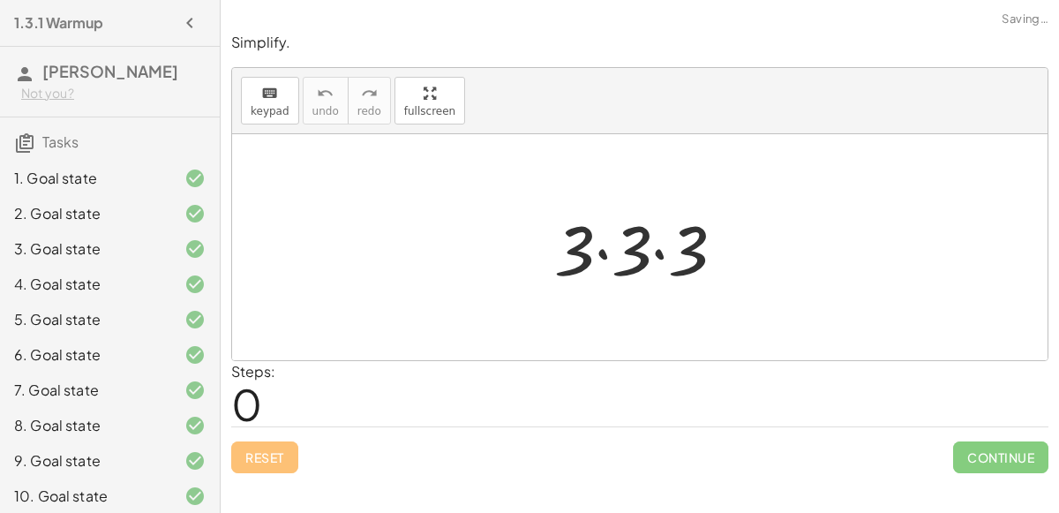
click at [596, 249] on div at bounding box center [646, 247] width 203 height 91
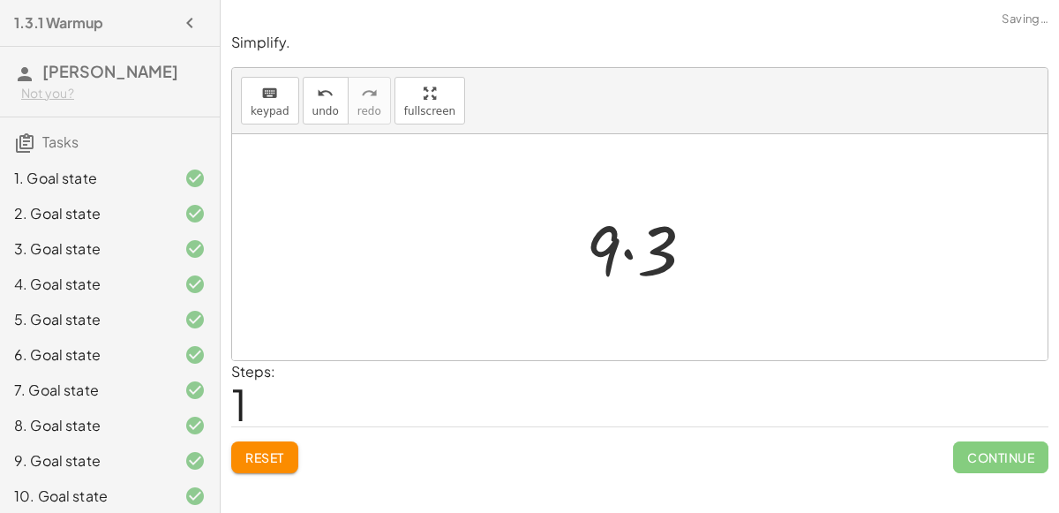
click at [627, 252] on div at bounding box center [647, 247] width 140 height 91
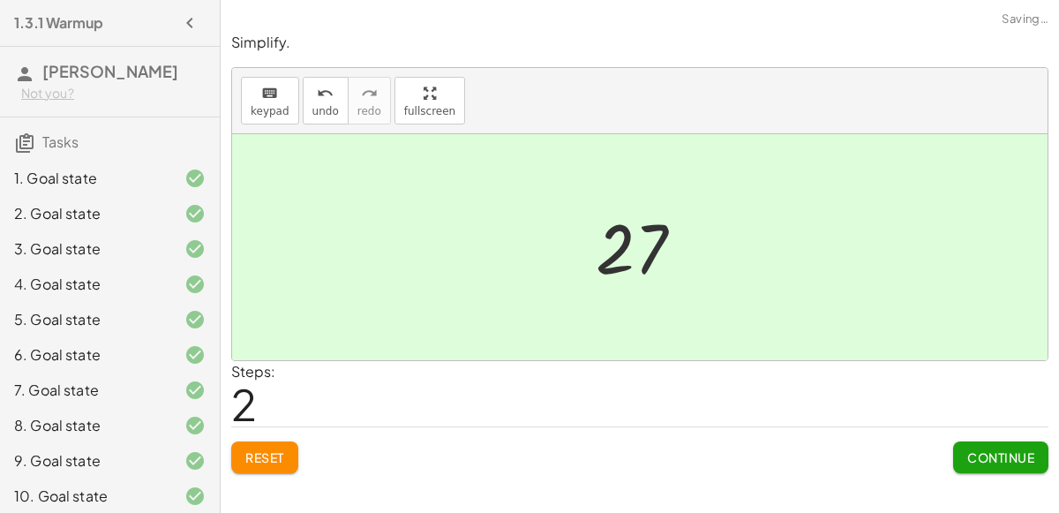
click at [989, 455] on span "Continue" at bounding box center [1000, 457] width 67 height 16
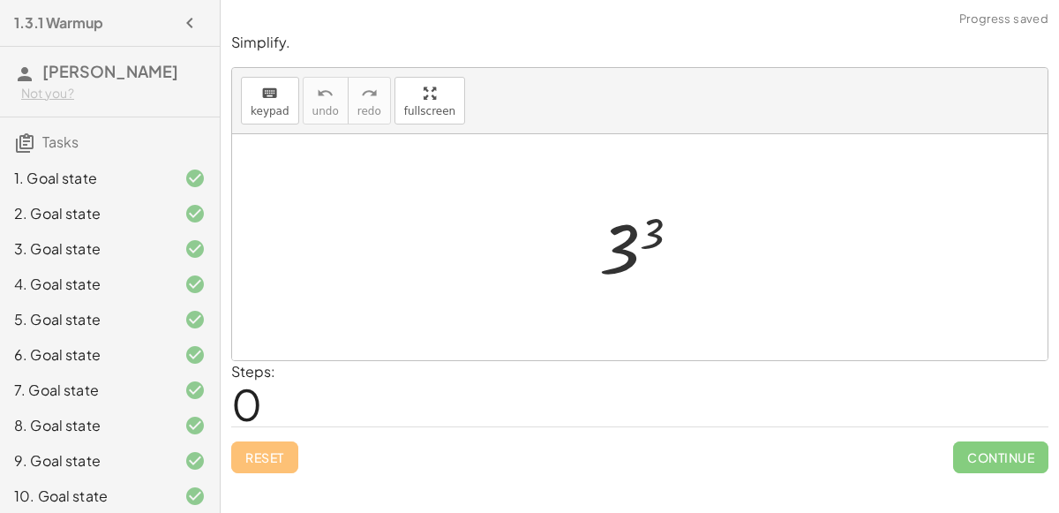
click at [639, 243] on div at bounding box center [646, 247] width 113 height 87
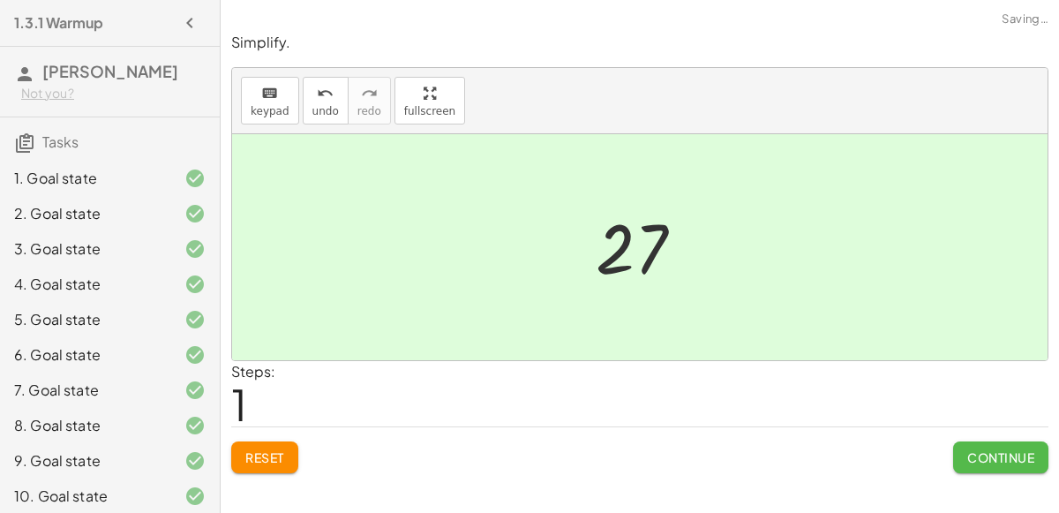
click at [1005, 458] on span "Continue" at bounding box center [1000, 457] width 67 height 16
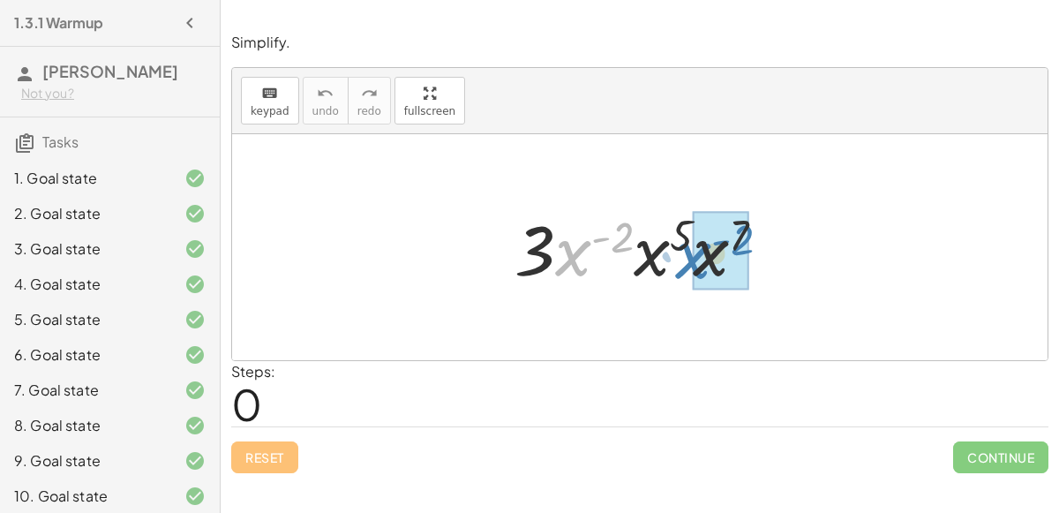
drag, startPoint x: 570, startPoint y: 253, endPoint x: 690, endPoint y: 256, distance: 120.0
click at [690, 256] on div at bounding box center [647, 247] width 282 height 91
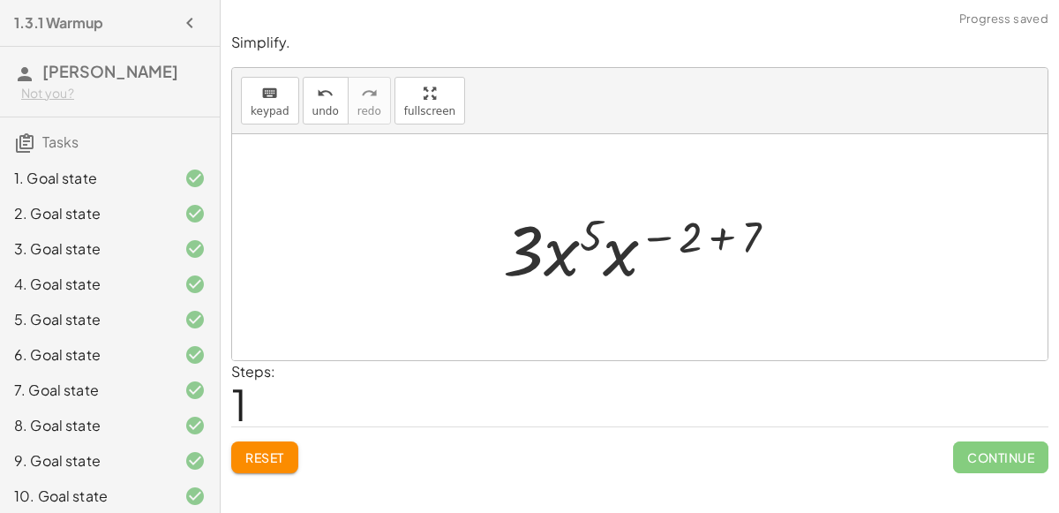
click at [716, 235] on div at bounding box center [647, 247] width 306 height 91
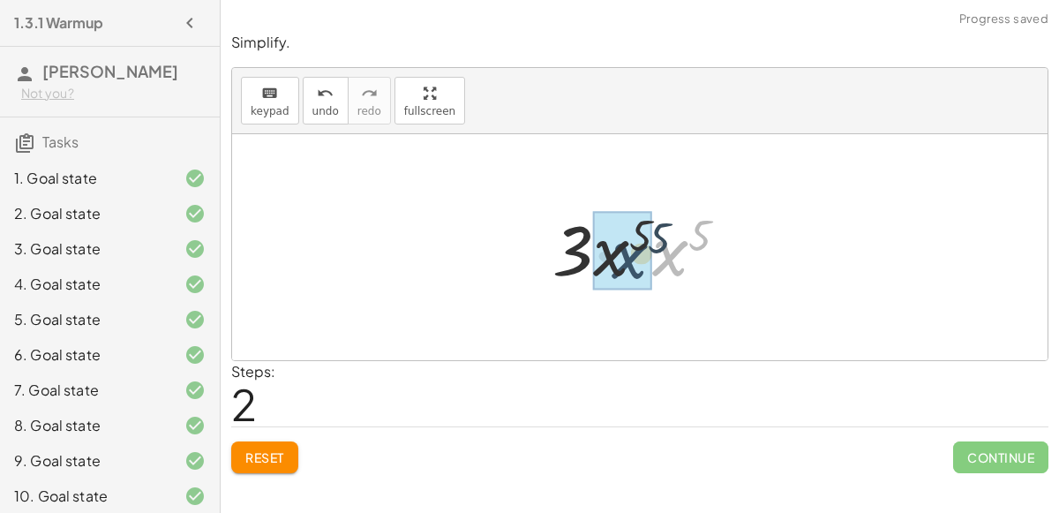
drag, startPoint x: 668, startPoint y: 252, endPoint x: 623, endPoint y: 256, distance: 45.1
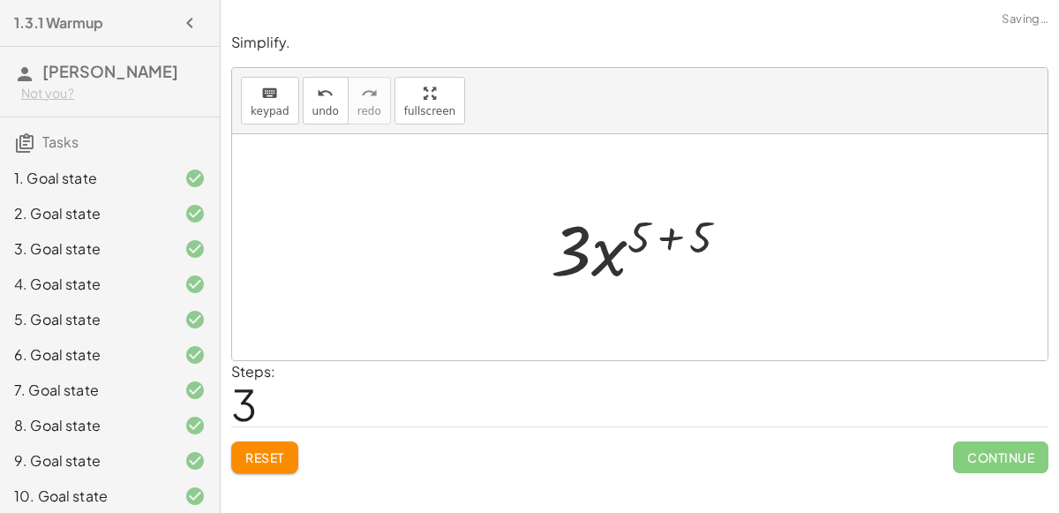
click at [664, 237] on div at bounding box center [647, 247] width 210 height 91
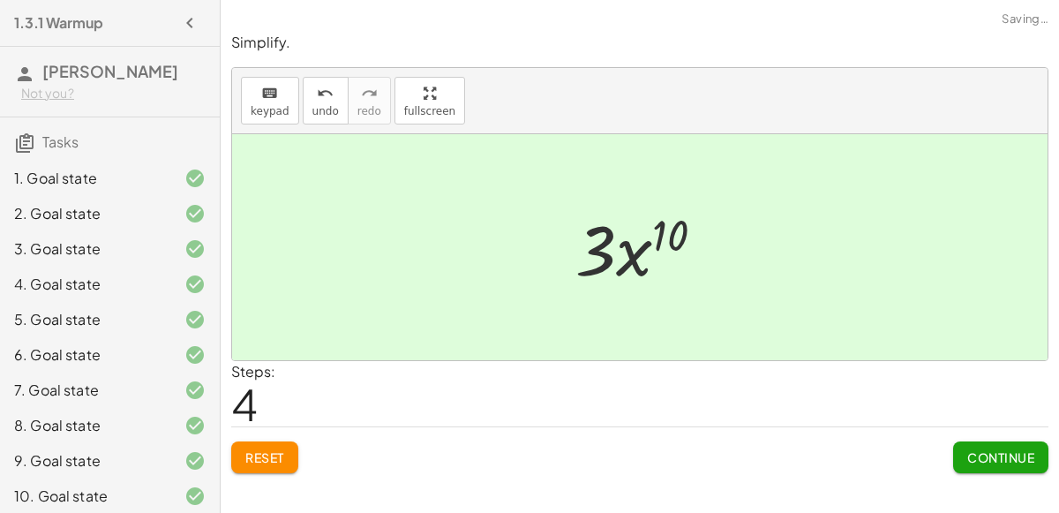
click at [985, 449] on span "Continue" at bounding box center [1000, 457] width 67 height 16
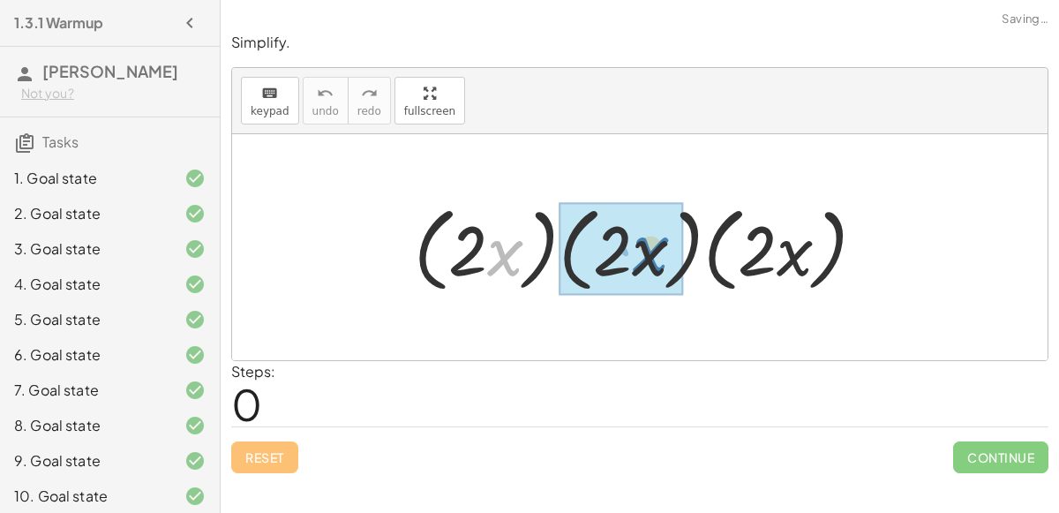
drag, startPoint x: 488, startPoint y: 262, endPoint x: 628, endPoint y: 258, distance: 140.4
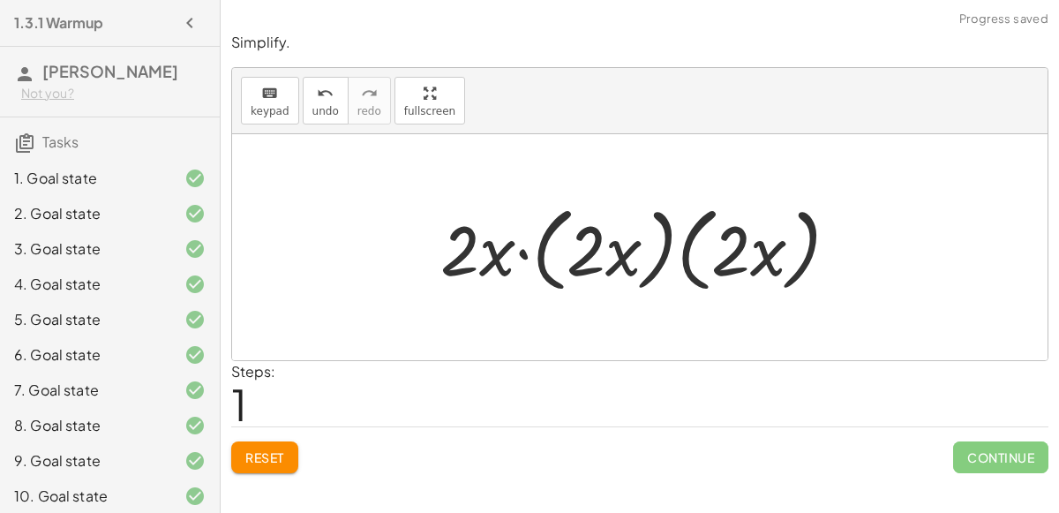
click at [530, 250] on div at bounding box center [646, 247] width 430 height 101
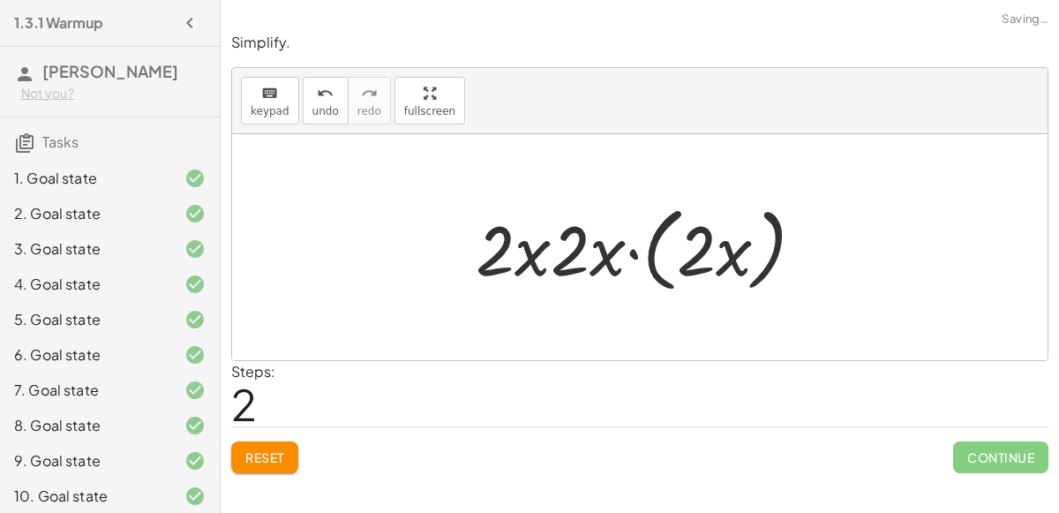
click at [628, 254] on div at bounding box center [647, 247] width 360 height 101
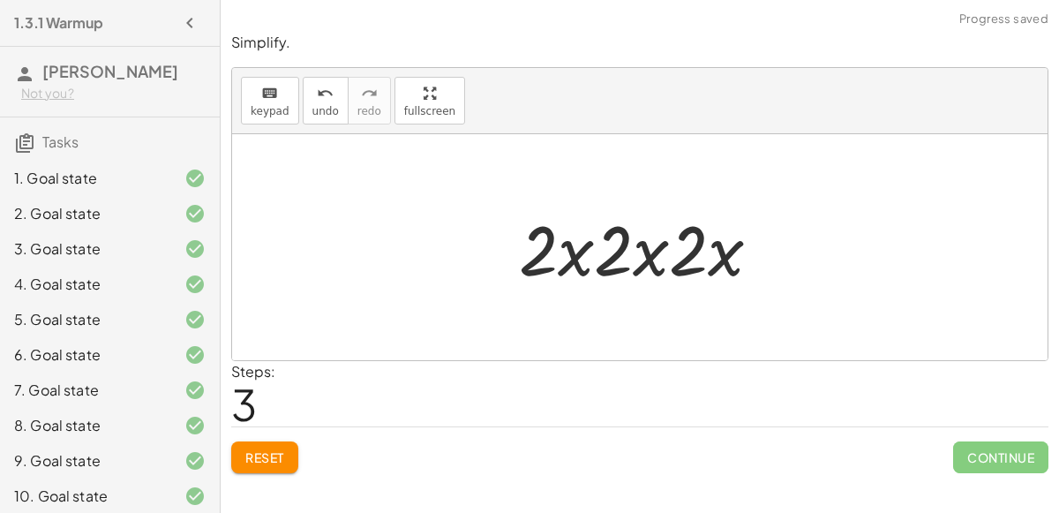
click at [678, 248] on div at bounding box center [647, 247] width 274 height 91
drag, startPoint x: 686, startPoint y: 261, endPoint x: 614, endPoint y: 260, distance: 72.4
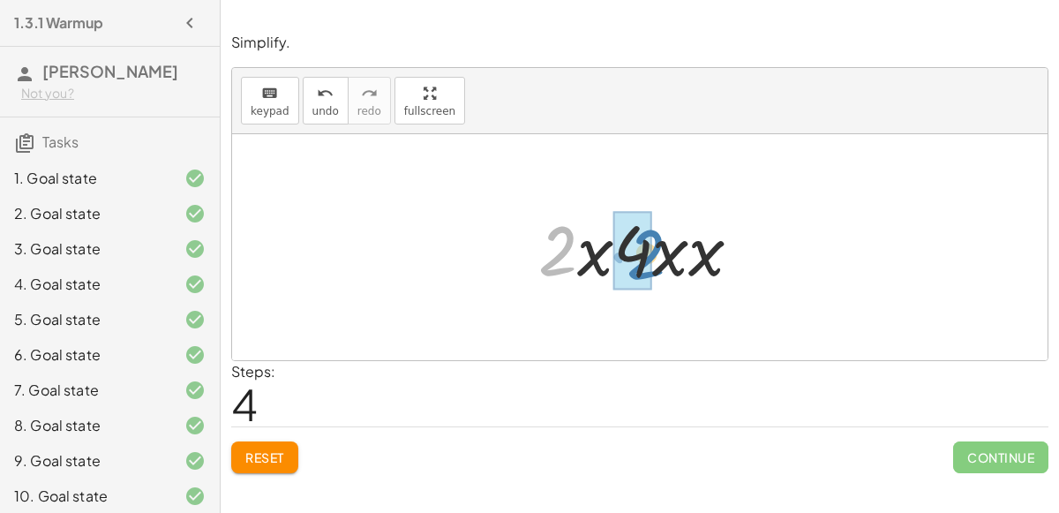
drag, startPoint x: 564, startPoint y: 266, endPoint x: 650, endPoint y: 268, distance: 86.5
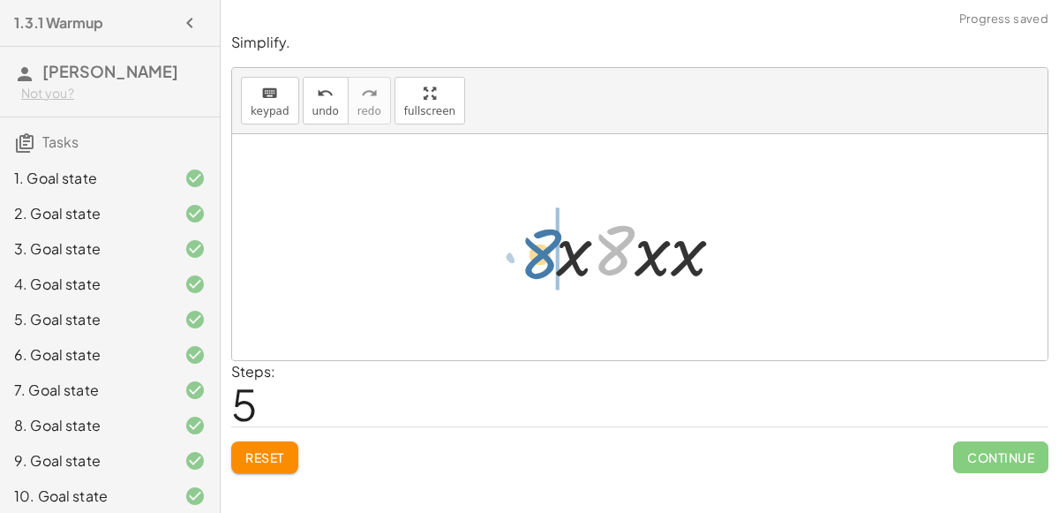
drag, startPoint x: 618, startPoint y: 256, endPoint x: 543, endPoint y: 259, distance: 75.1
click at [630, 252] on div at bounding box center [647, 247] width 200 height 91
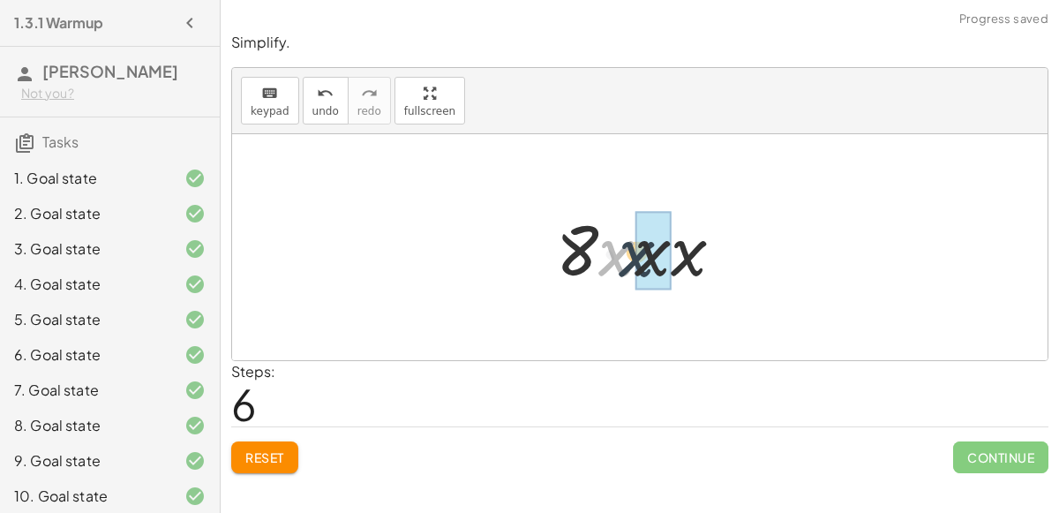
drag, startPoint x: 611, startPoint y: 254, endPoint x: 633, endPoint y: 257, distance: 22.2
click at [633, 257] on div at bounding box center [647, 247] width 200 height 91
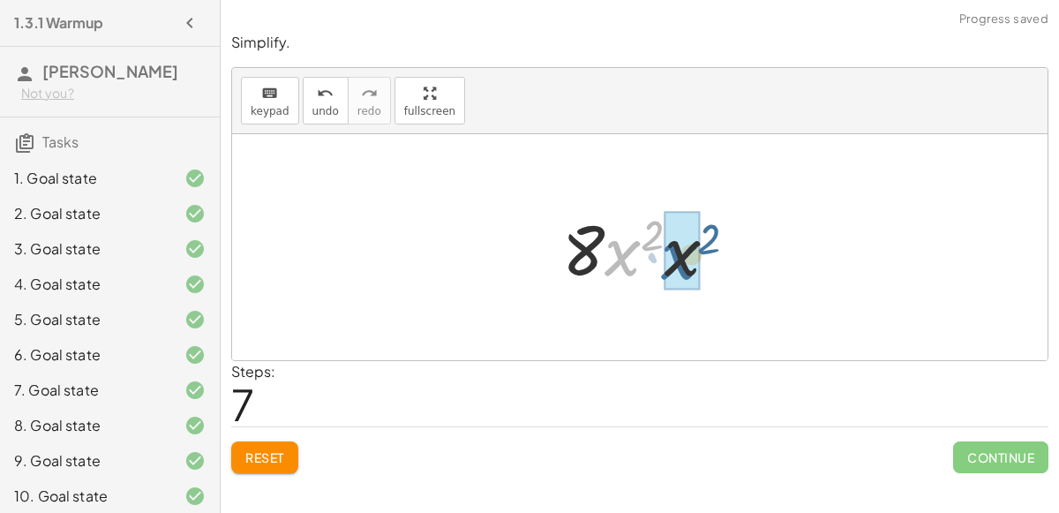
drag, startPoint x: 619, startPoint y: 253, endPoint x: 676, endPoint y: 257, distance: 56.6
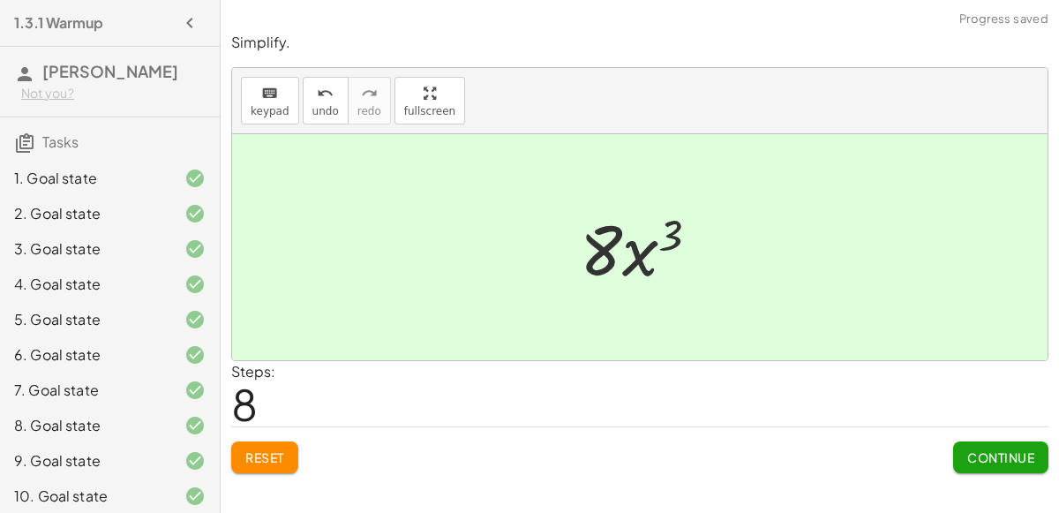
click at [970, 458] on span "Continue" at bounding box center [1000, 457] width 67 height 16
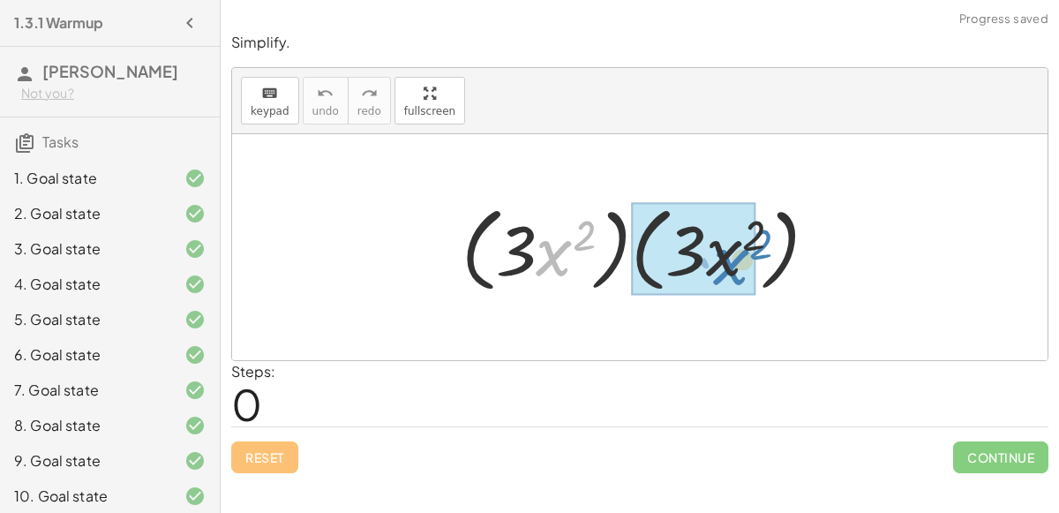
drag, startPoint x: 548, startPoint y: 260, endPoint x: 724, endPoint y: 268, distance: 176.6
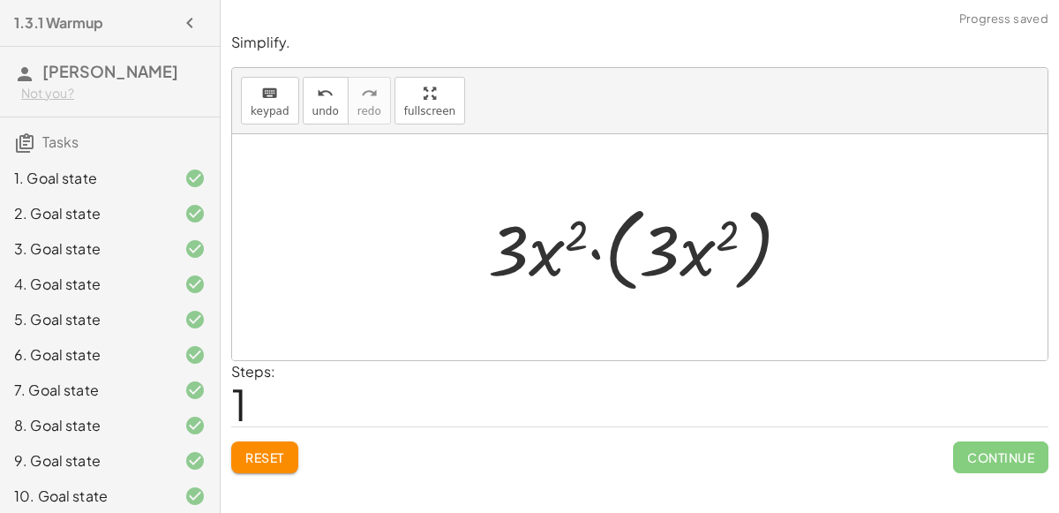
click at [596, 251] on div at bounding box center [646, 247] width 334 height 101
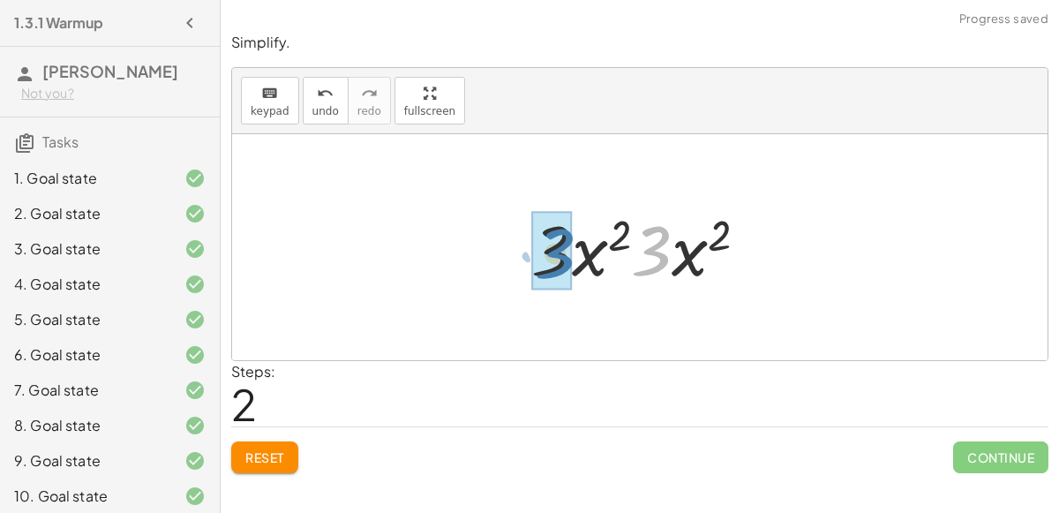
drag, startPoint x: 646, startPoint y: 250, endPoint x: 549, endPoint y: 252, distance: 97.1
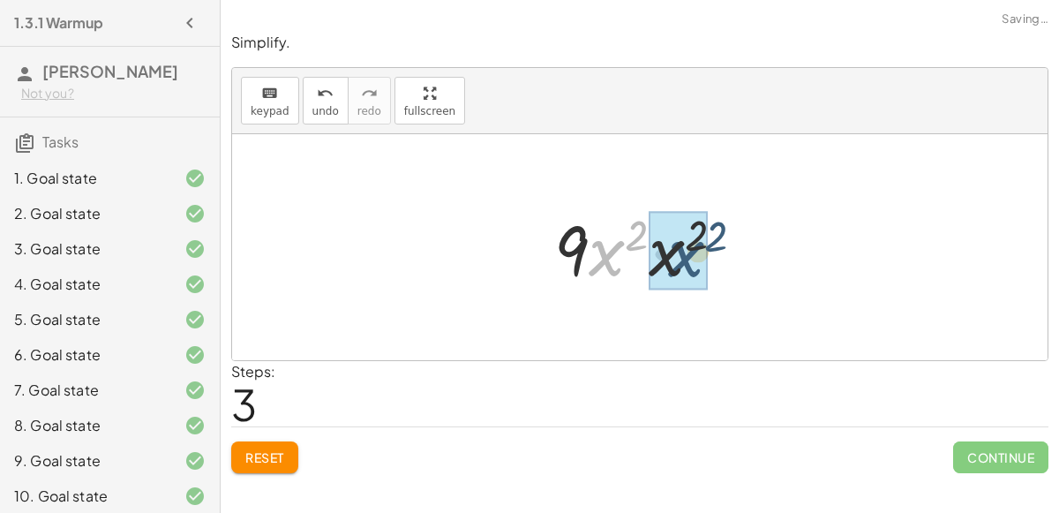
drag, startPoint x: 593, startPoint y: 257, endPoint x: 672, endPoint y: 259, distance: 79.4
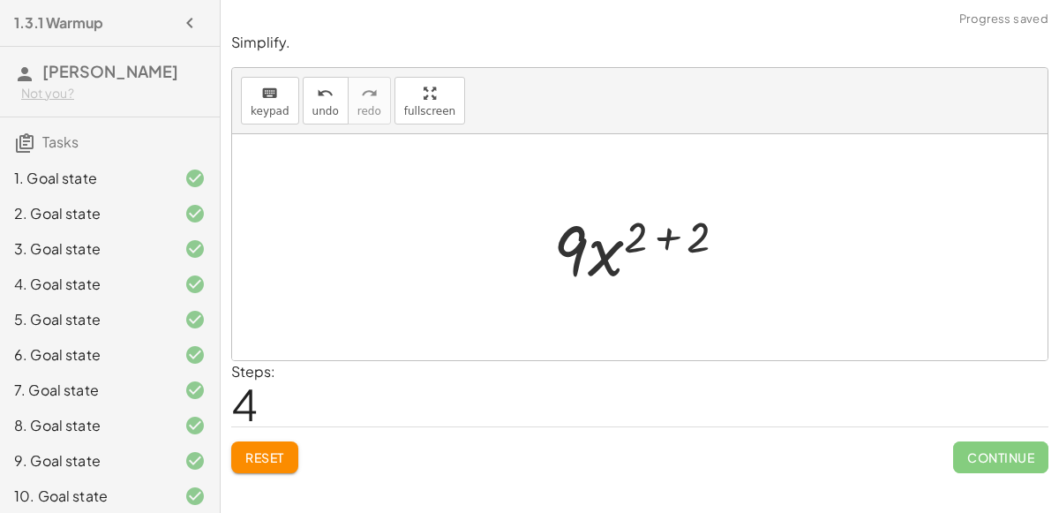
click at [668, 241] on div at bounding box center [647, 247] width 206 height 91
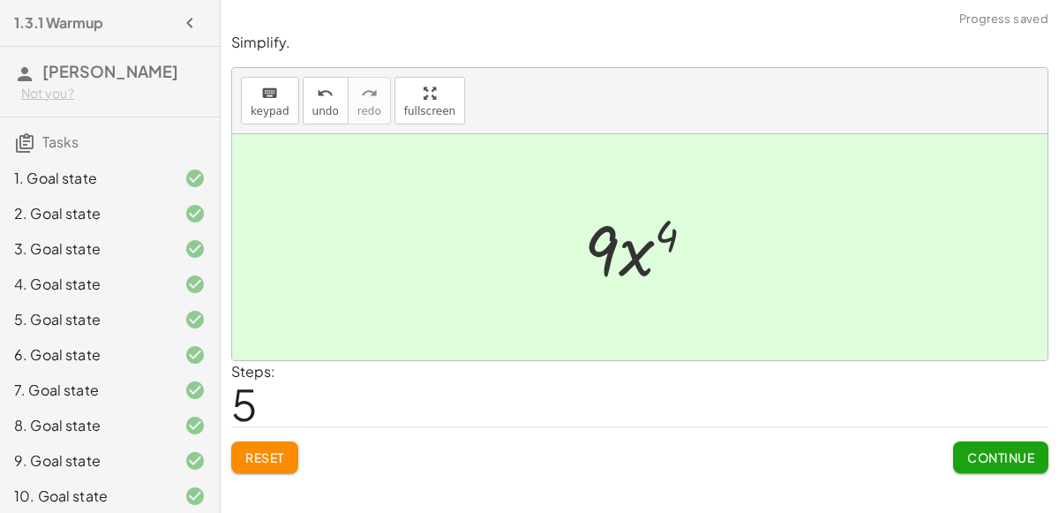
click at [964, 449] on button "Continue" at bounding box center [1000, 457] width 95 height 32
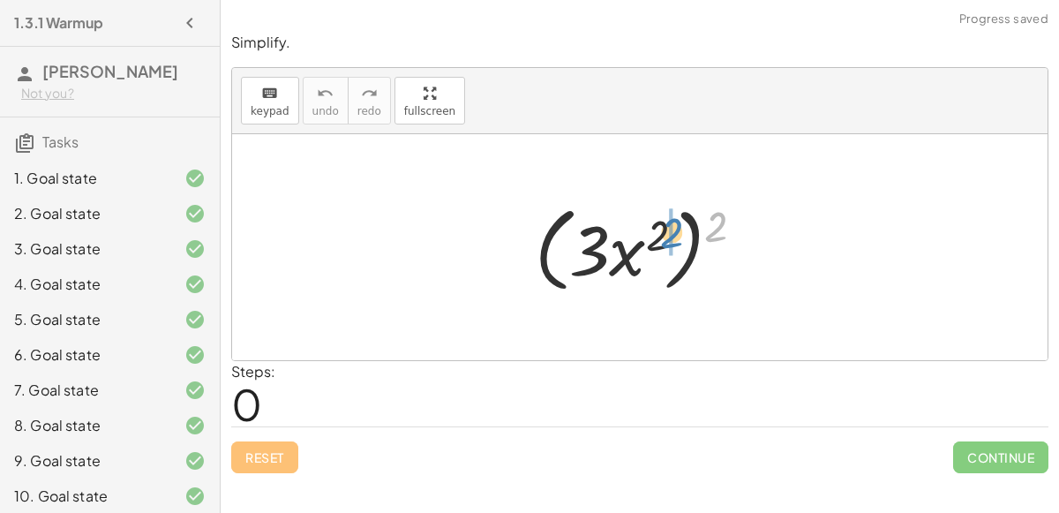
drag, startPoint x: 707, startPoint y: 233, endPoint x: 663, endPoint y: 241, distance: 44.0
click at [663, 241] on div at bounding box center [647, 247] width 242 height 101
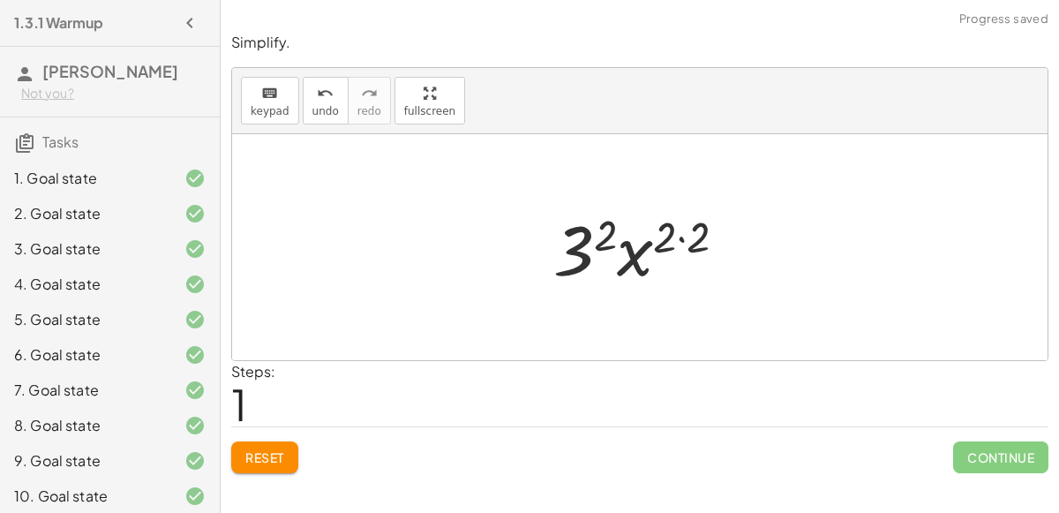
click at [676, 238] on div at bounding box center [646, 247] width 205 height 91
click at [680, 236] on div at bounding box center [646, 247] width 205 height 91
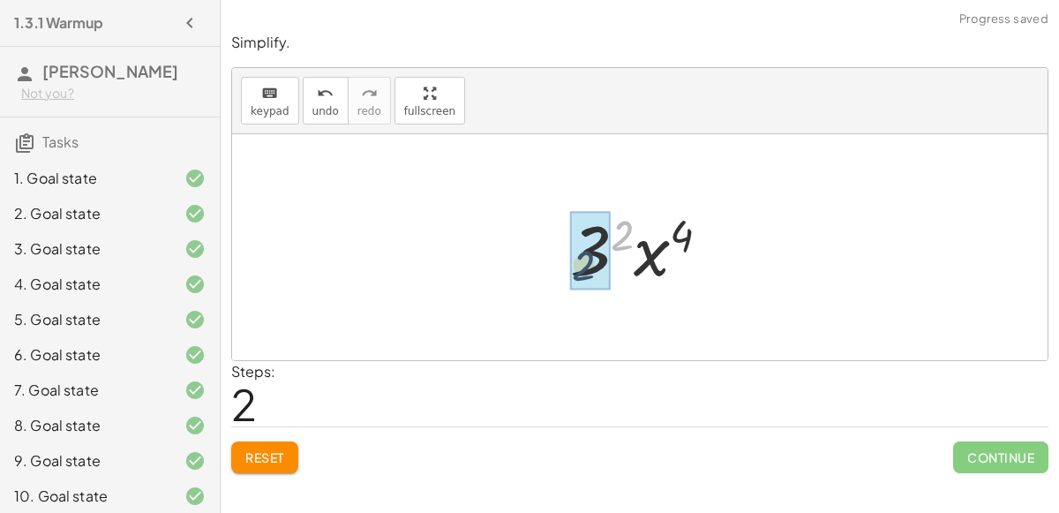
drag, startPoint x: 624, startPoint y: 236, endPoint x: 586, endPoint y: 266, distance: 48.4
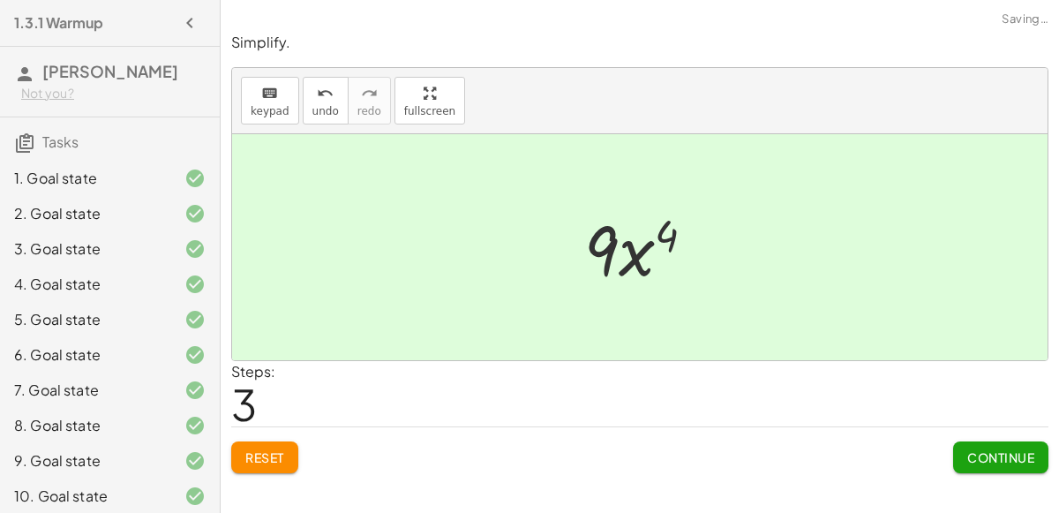
click at [975, 449] on span "Continue" at bounding box center [1000, 457] width 67 height 16
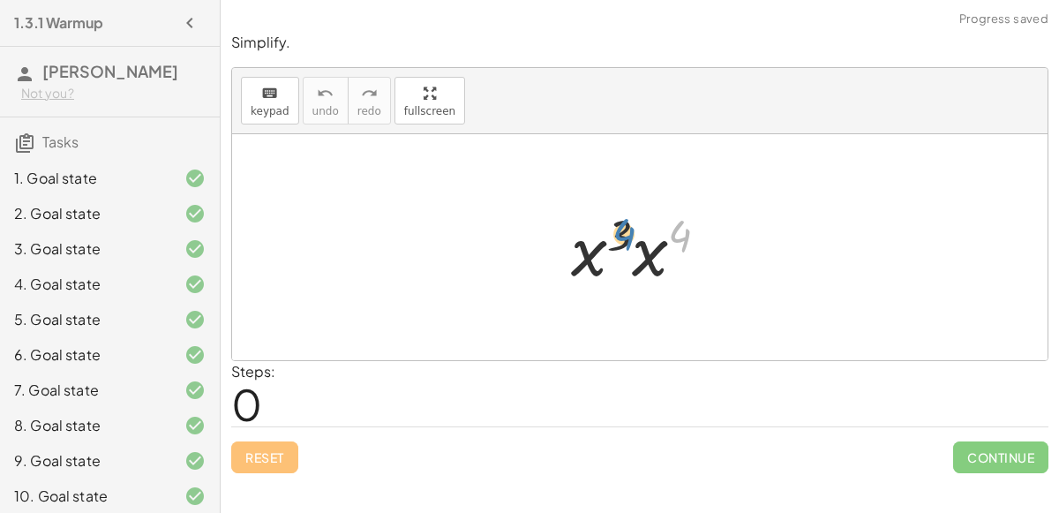
drag, startPoint x: 680, startPoint y: 243, endPoint x: 625, endPoint y: 242, distance: 55.6
click at [625, 242] on div at bounding box center [646, 247] width 169 height 91
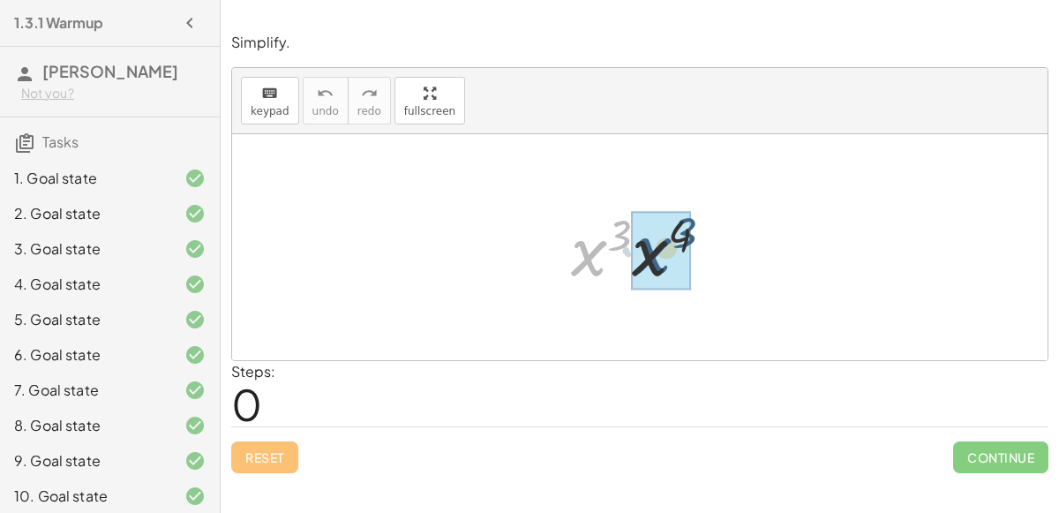
drag, startPoint x: 591, startPoint y: 257, endPoint x: 656, endPoint y: 254, distance: 65.3
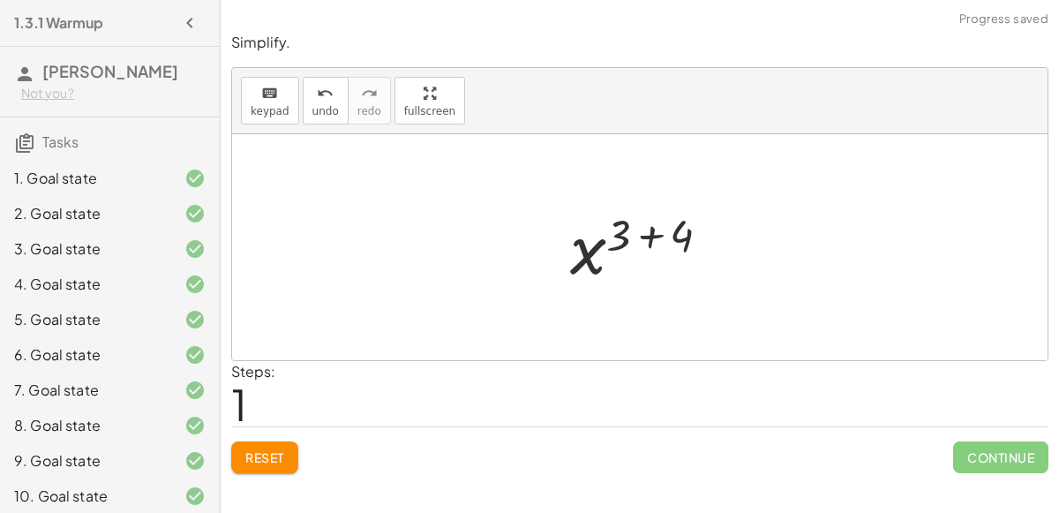
click at [648, 235] on div at bounding box center [647, 247] width 172 height 87
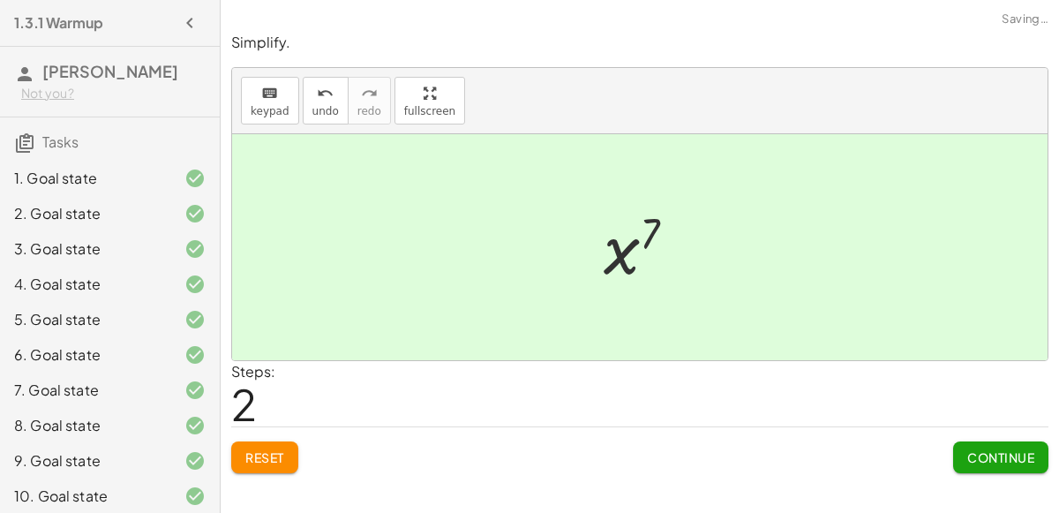
click at [1016, 449] on span "Continue" at bounding box center [1000, 457] width 67 height 16
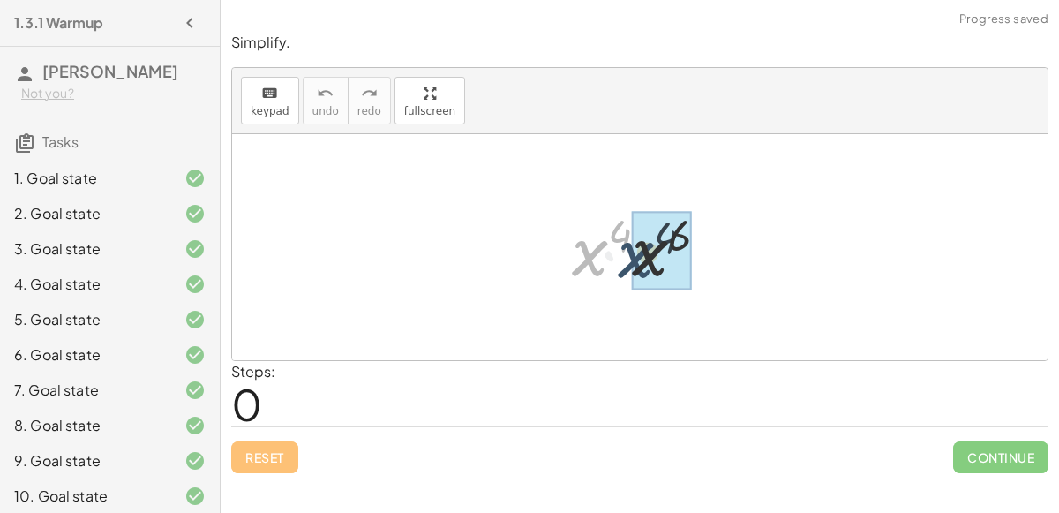
drag, startPoint x: 595, startPoint y: 265, endPoint x: 644, endPoint y: 266, distance: 49.4
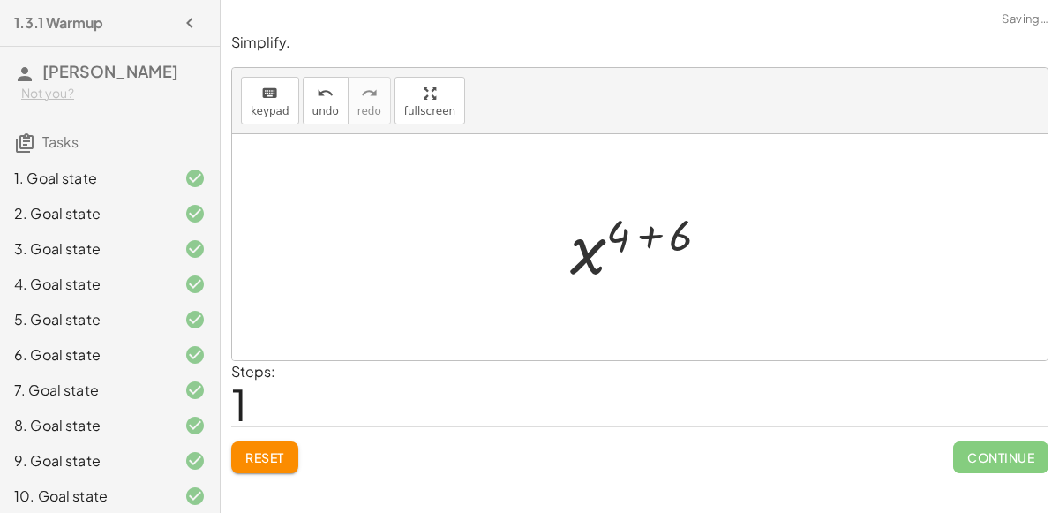
click at [647, 236] on div at bounding box center [646, 247] width 171 height 87
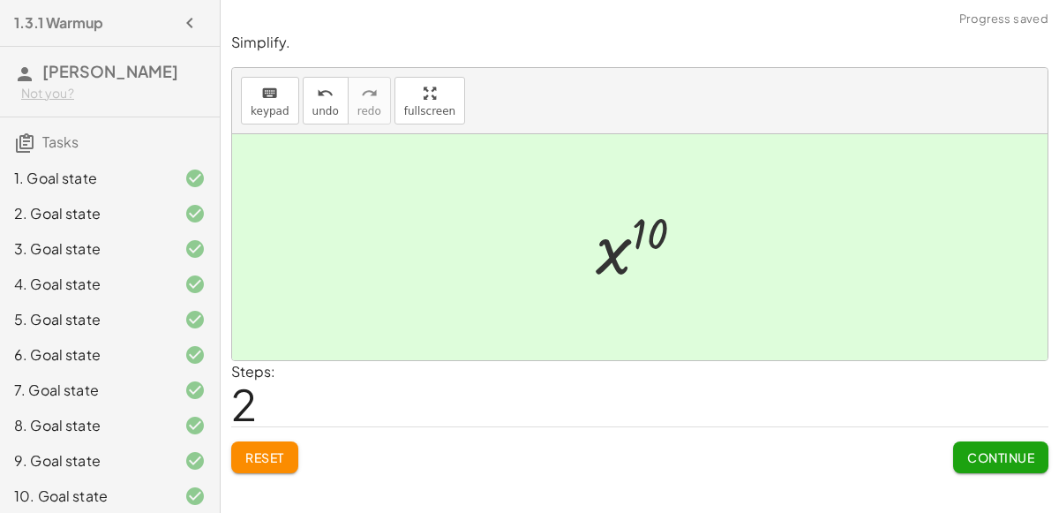
click at [979, 458] on span "Continue" at bounding box center [1000, 457] width 67 height 16
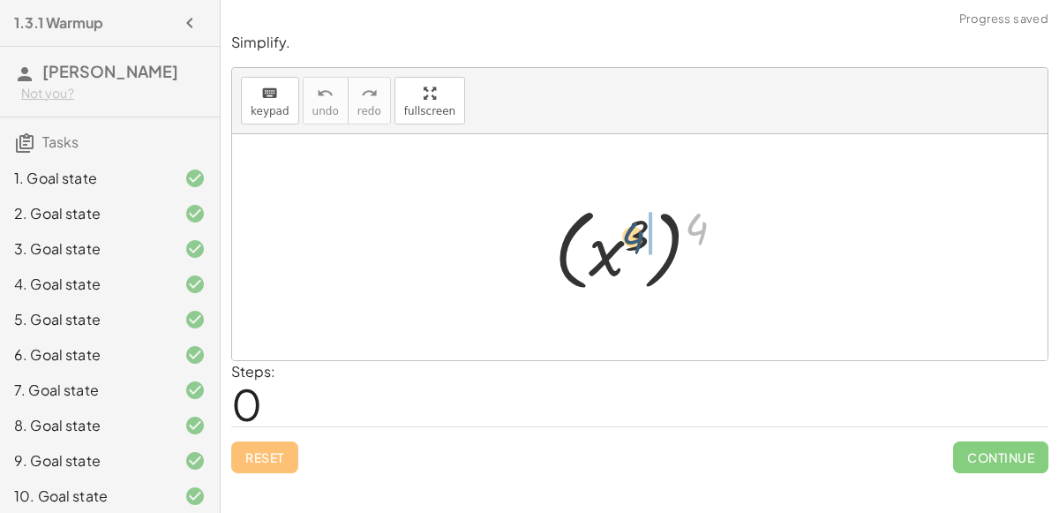
drag, startPoint x: 692, startPoint y: 232, endPoint x: 628, endPoint y: 241, distance: 64.1
click at [628, 241] on div at bounding box center [646, 248] width 202 height 98
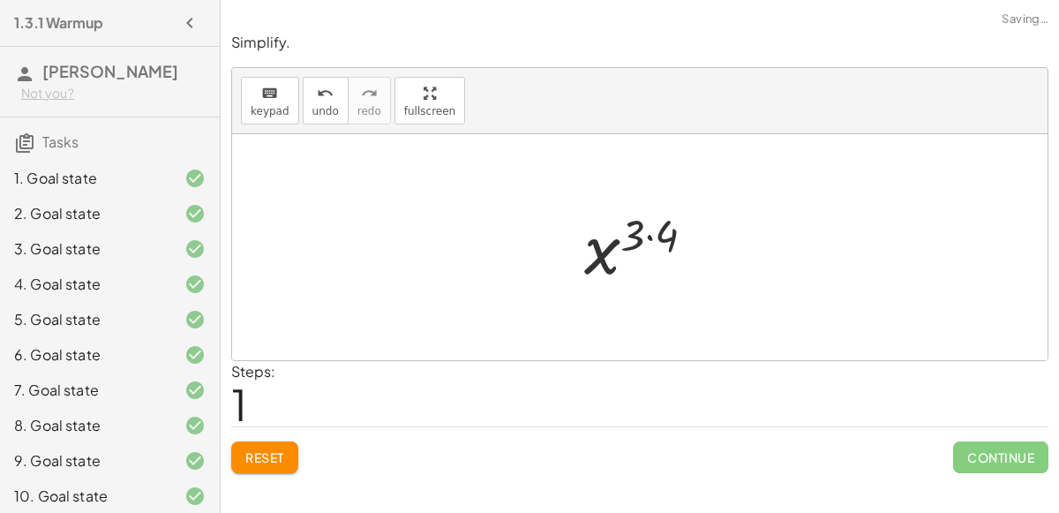
click at [646, 236] on div at bounding box center [646, 247] width 142 height 87
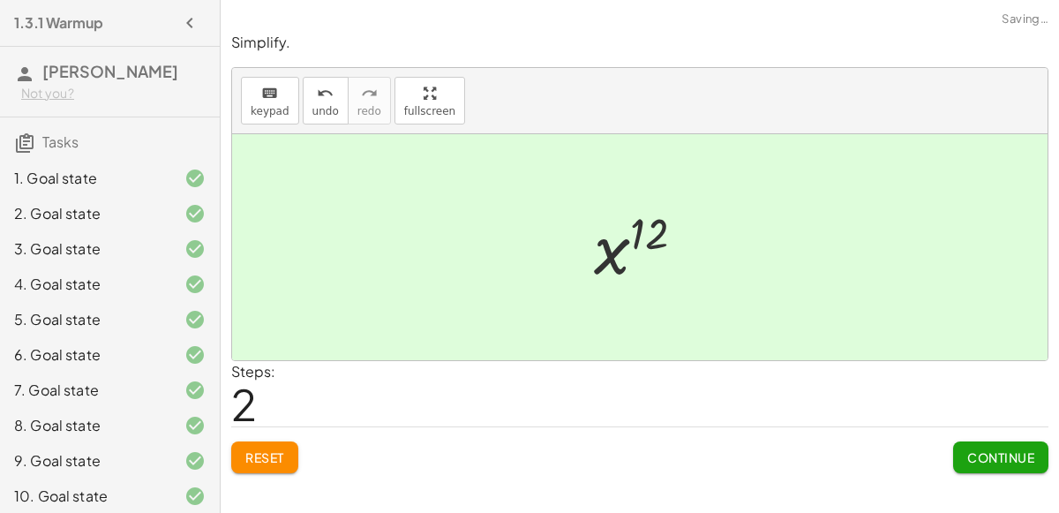
click at [996, 451] on span "Continue" at bounding box center [1000, 457] width 67 height 16
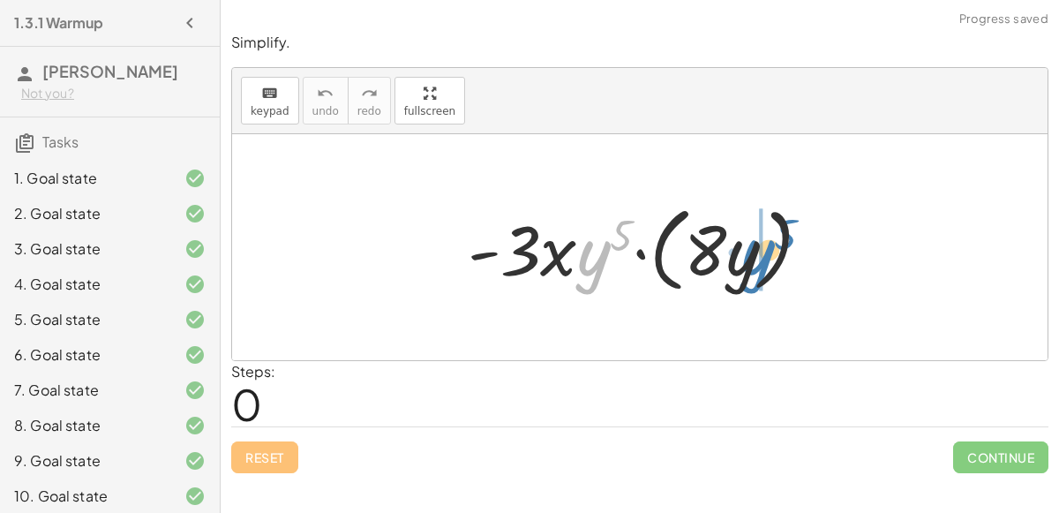
drag, startPoint x: 582, startPoint y: 257, endPoint x: 746, endPoint y: 256, distance: 164.1
click at [746, 256] on div at bounding box center [647, 247] width 376 height 101
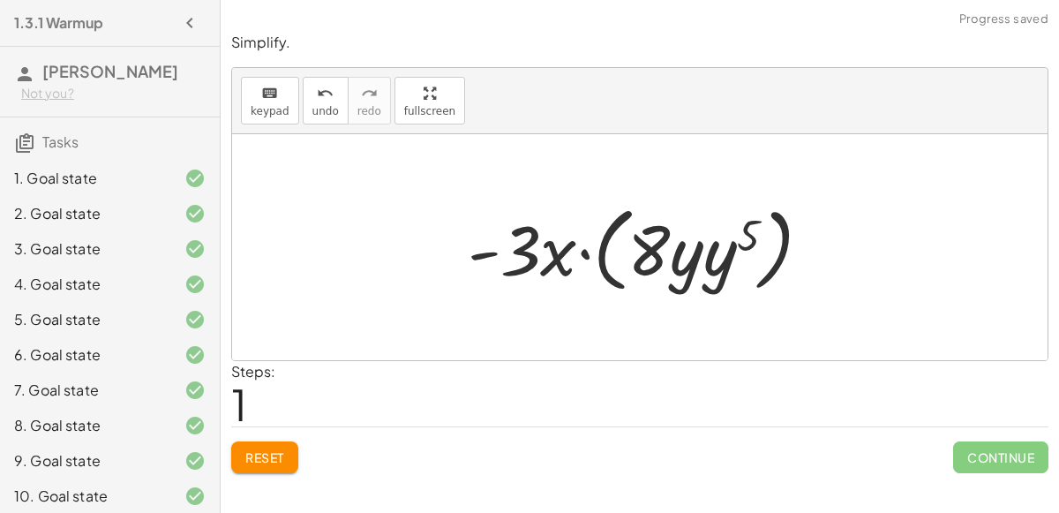
click at [712, 257] on div at bounding box center [647, 247] width 376 height 101
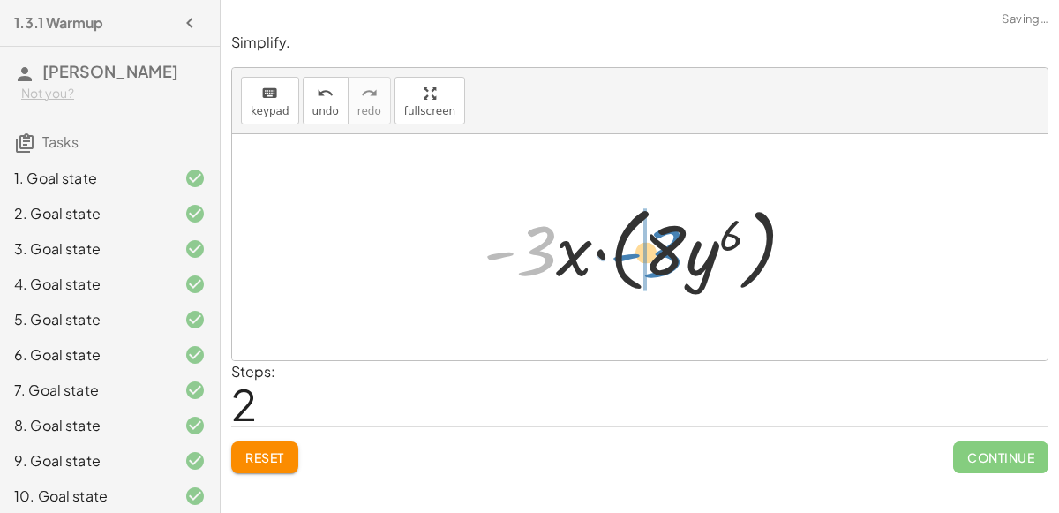
drag, startPoint x: 540, startPoint y: 259, endPoint x: 666, endPoint y: 261, distance: 126.2
click at [666, 261] on div at bounding box center [646, 247] width 343 height 101
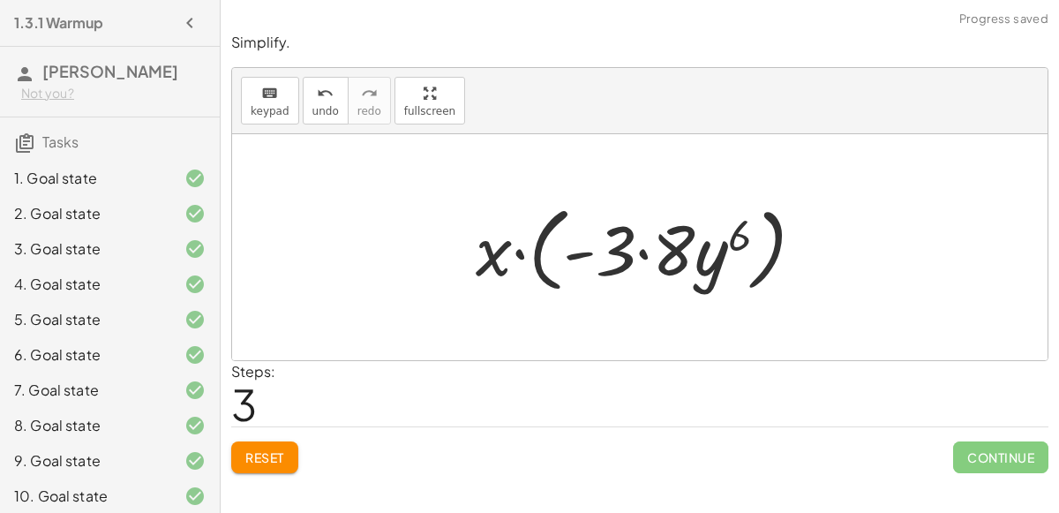
click at [640, 252] on div at bounding box center [647, 247] width 360 height 101
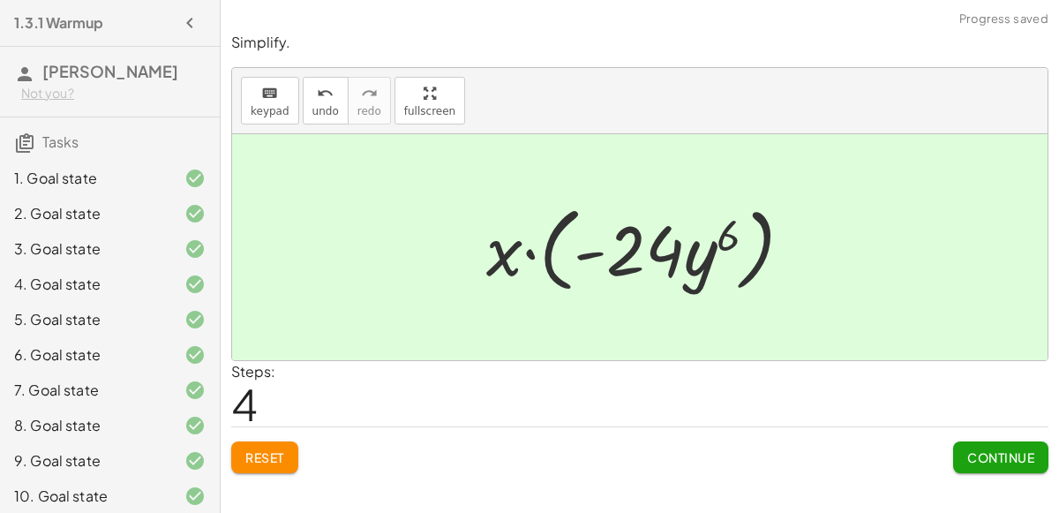
click at [986, 455] on span "Continue" at bounding box center [1000, 457] width 67 height 16
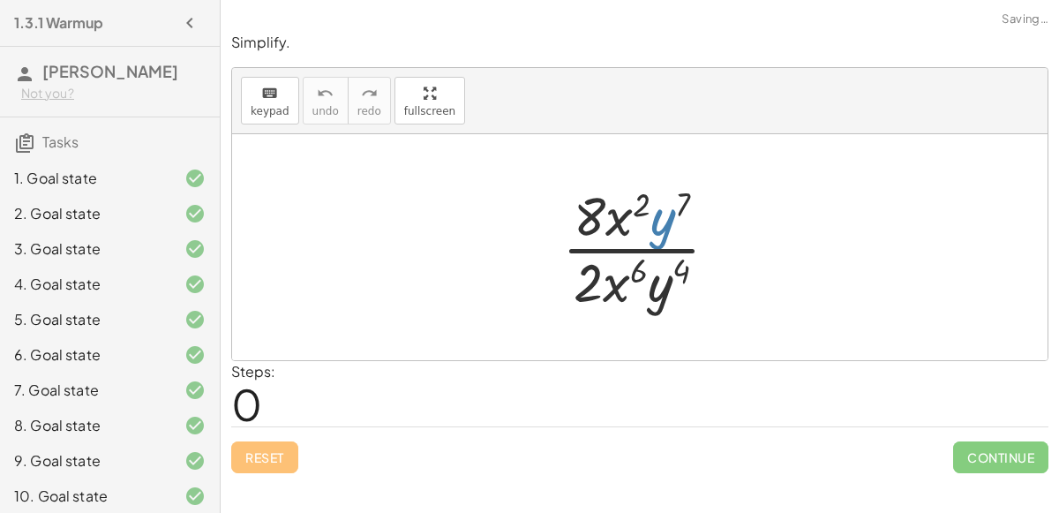
click at [665, 231] on div at bounding box center [647, 247] width 188 height 136
drag, startPoint x: 659, startPoint y: 298, endPoint x: 665, endPoint y: 249, distance: 49.8
click at [665, 249] on div at bounding box center [647, 247] width 188 height 136
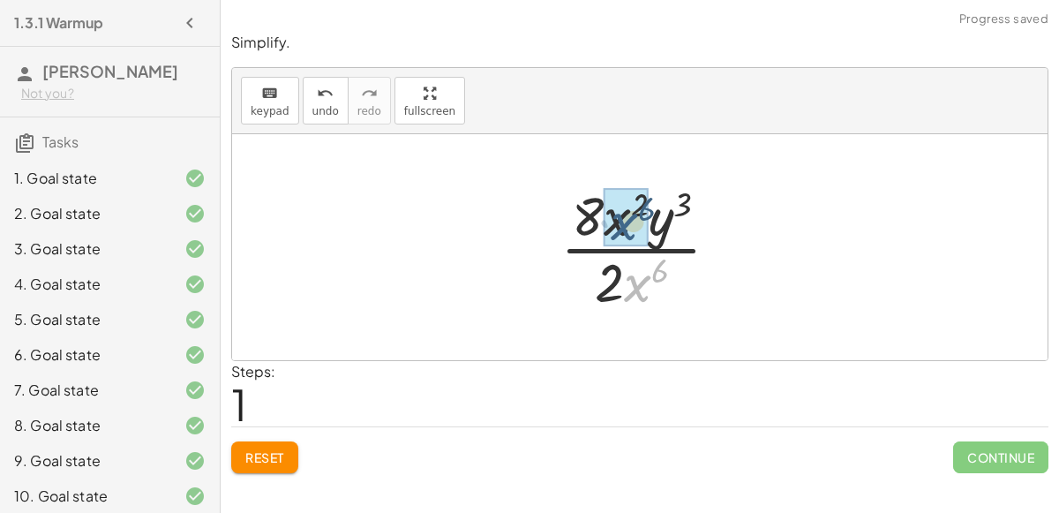
drag, startPoint x: 639, startPoint y: 286, endPoint x: 626, endPoint y: 223, distance: 64.0
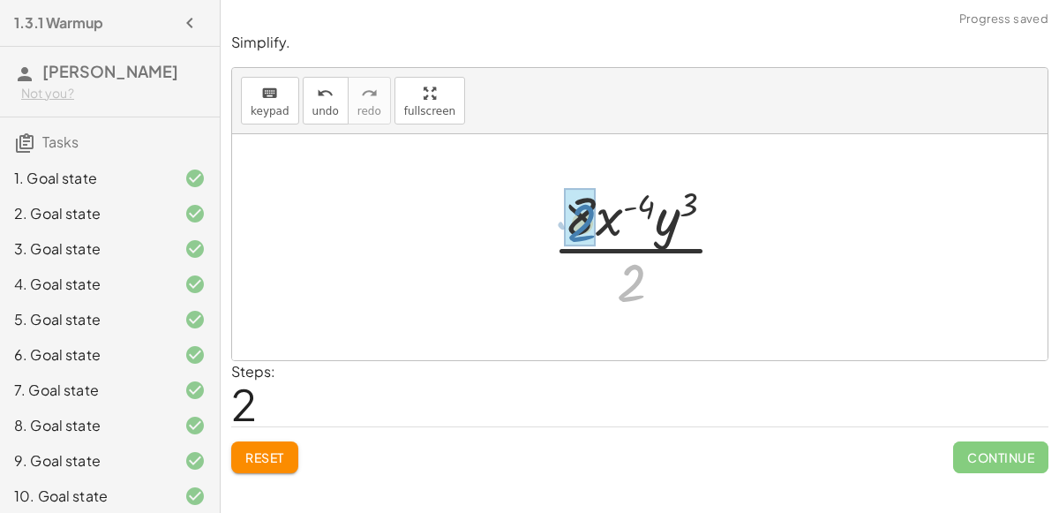
drag, startPoint x: 627, startPoint y: 268, endPoint x: 578, endPoint y: 208, distance: 77.7
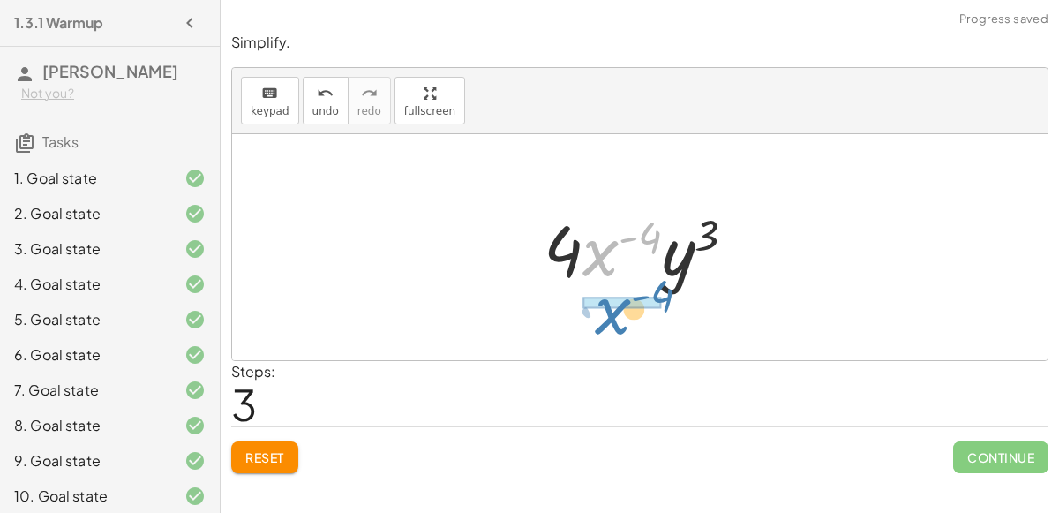
drag, startPoint x: 606, startPoint y: 254, endPoint x: 618, endPoint y: 313, distance: 60.2
click at [618, 313] on div "· 8 · x 2 · y 7 · 2 · x 6 · y 4 · 8 · x 2 · y ( + 7 − 4 ) · 2 · x 6 · 8 · x 2 ·…" at bounding box center [639, 247] width 815 height 226
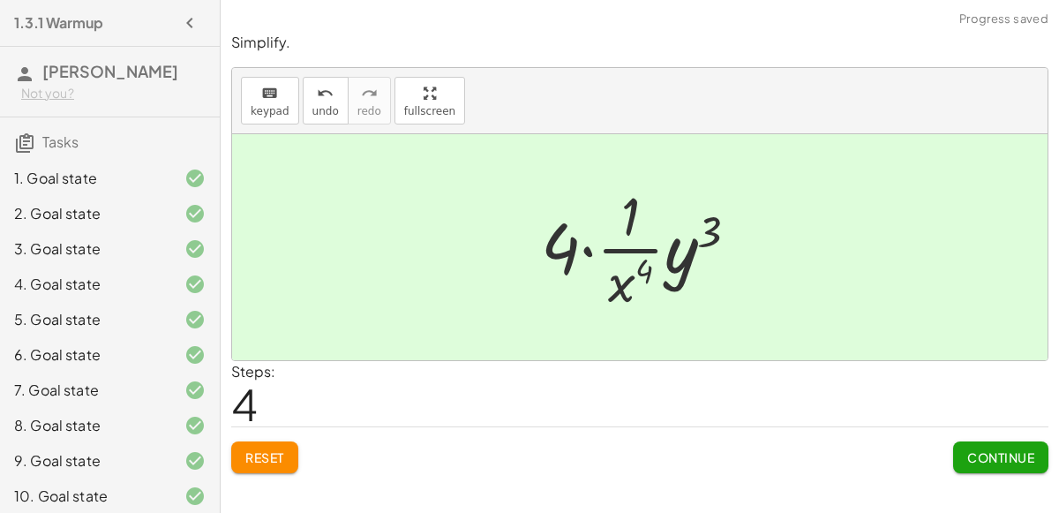
click at [989, 449] on span "Continue" at bounding box center [1000, 457] width 67 height 16
